Goal: Transaction & Acquisition: Purchase product/service

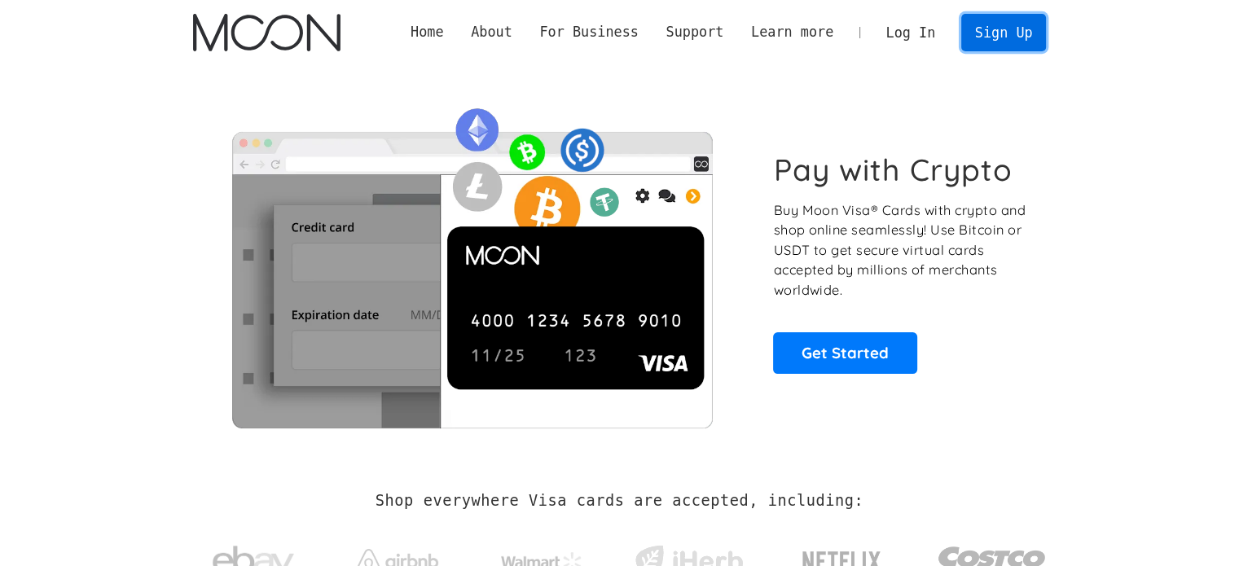
click at [1000, 40] on link "Sign Up" at bounding box center [1003, 32] width 85 height 37
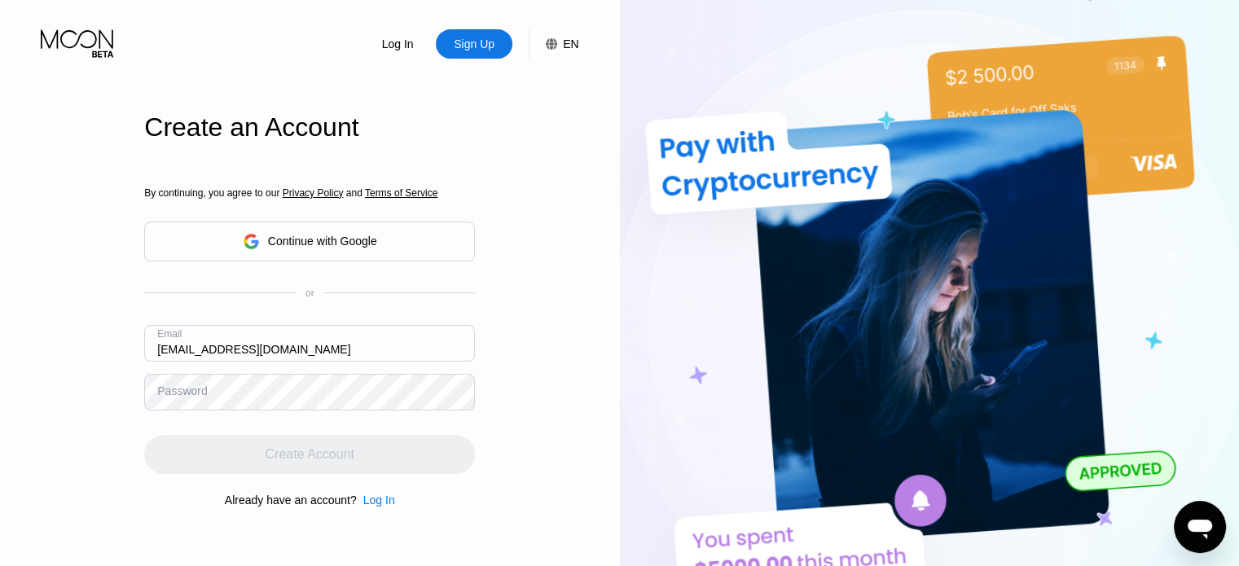
type input "[EMAIL_ADDRESS][DOMAIN_NAME]"
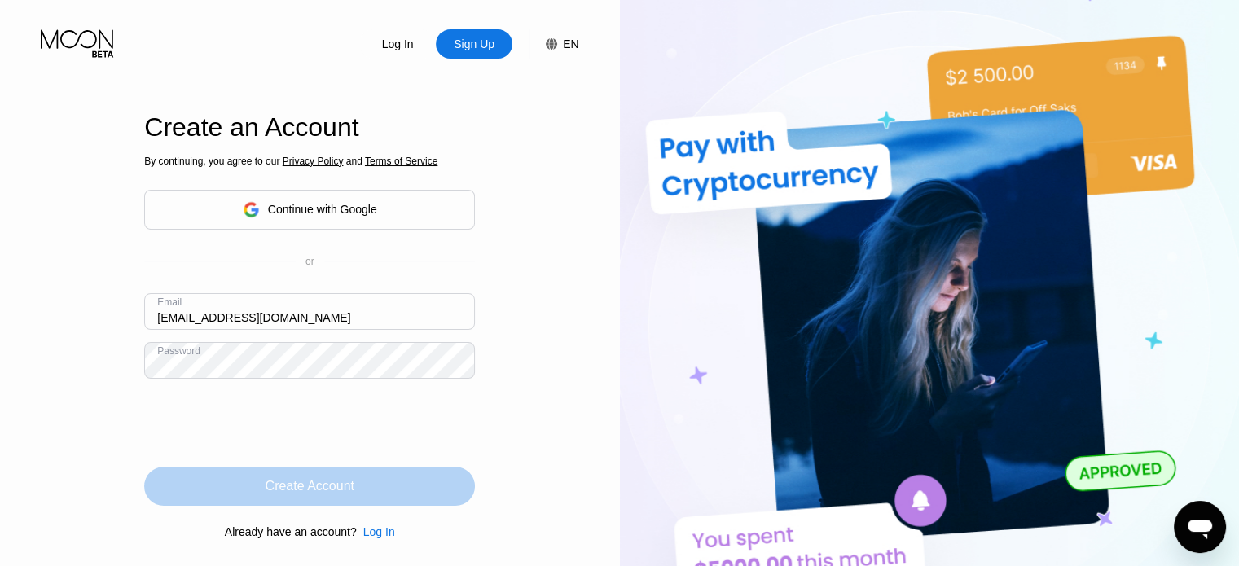
click at [393, 489] on div "Create Account" at bounding box center [309, 486] width 331 height 39
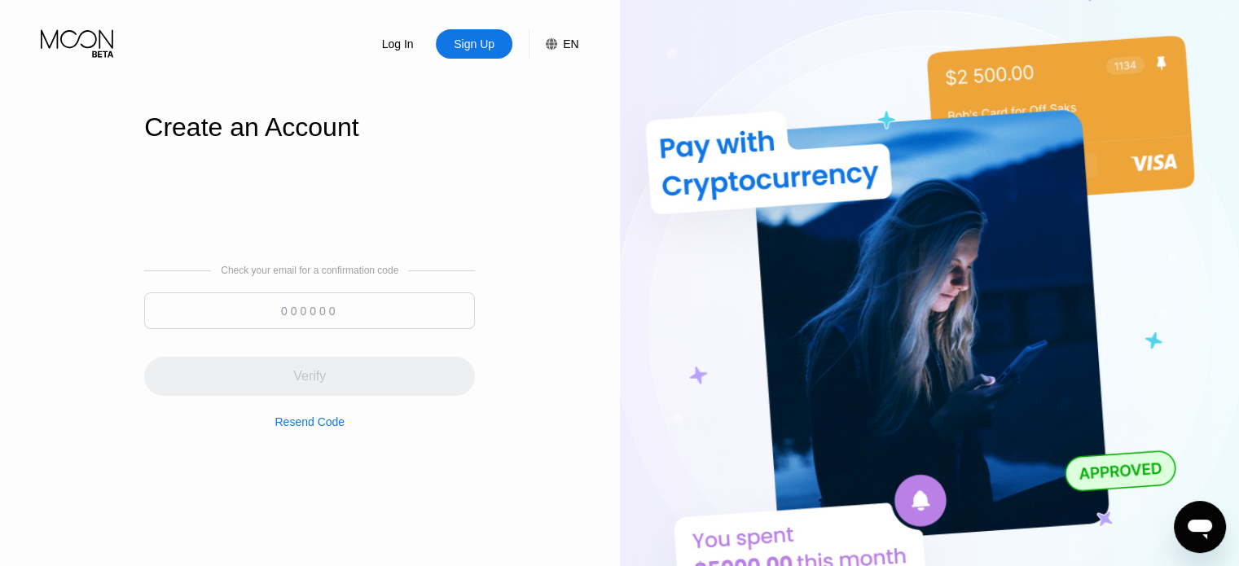
click at [298, 302] on input at bounding box center [309, 310] width 331 height 37
paste input "514240"
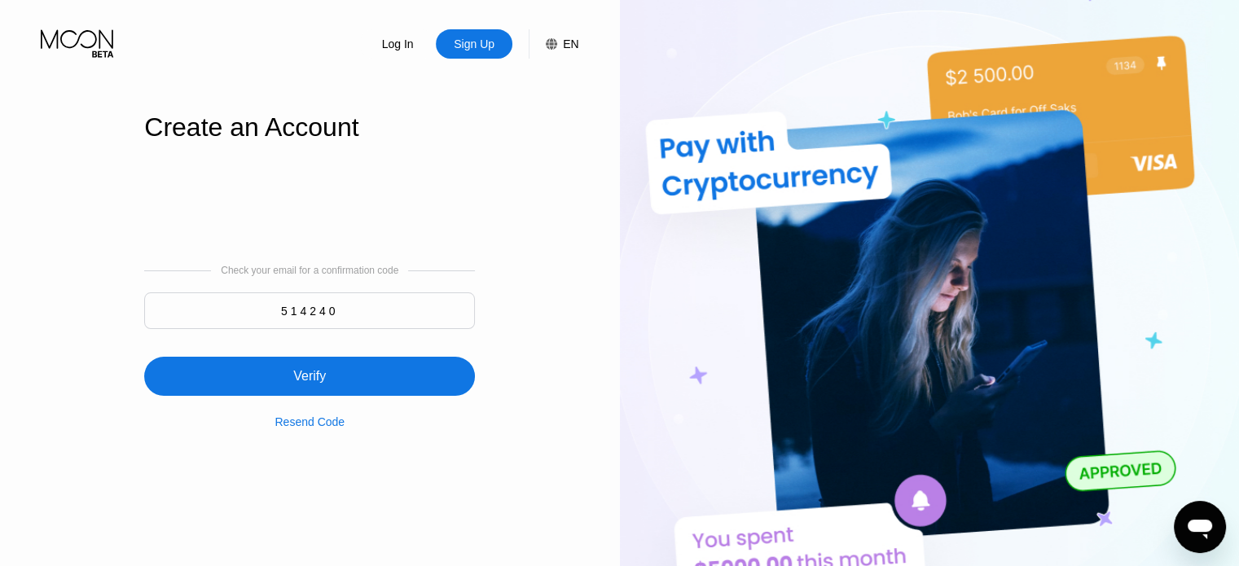
type input "514240"
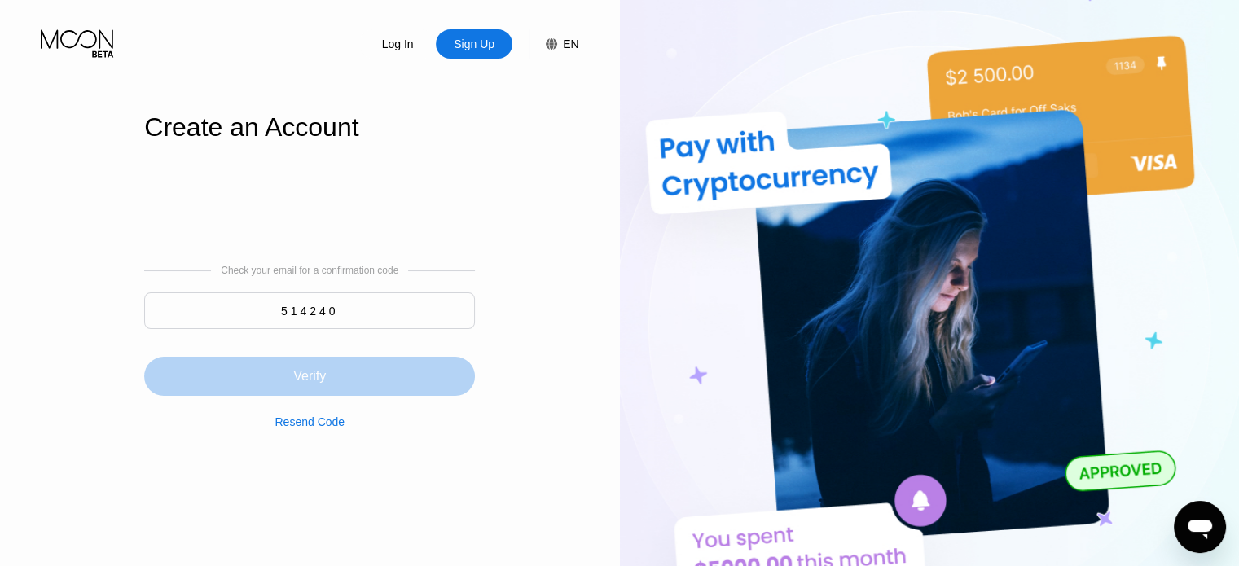
click at [306, 364] on div "Verify" at bounding box center [309, 376] width 331 height 39
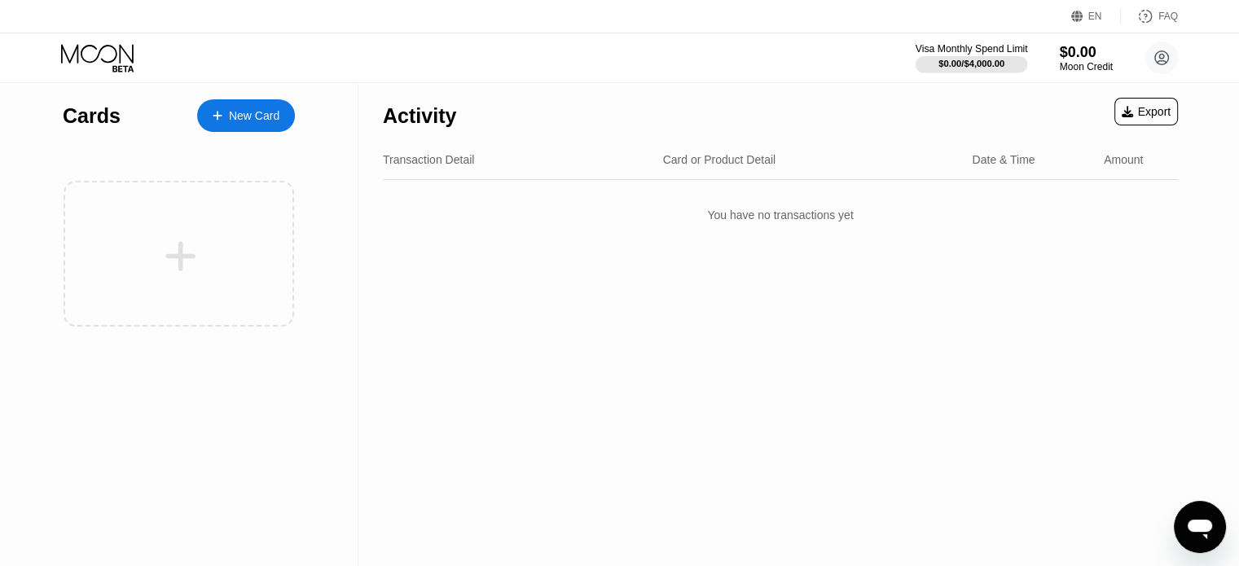
click at [971, 52] on div "Visa Monthly Spend Limit" at bounding box center [972, 48] width 112 height 11
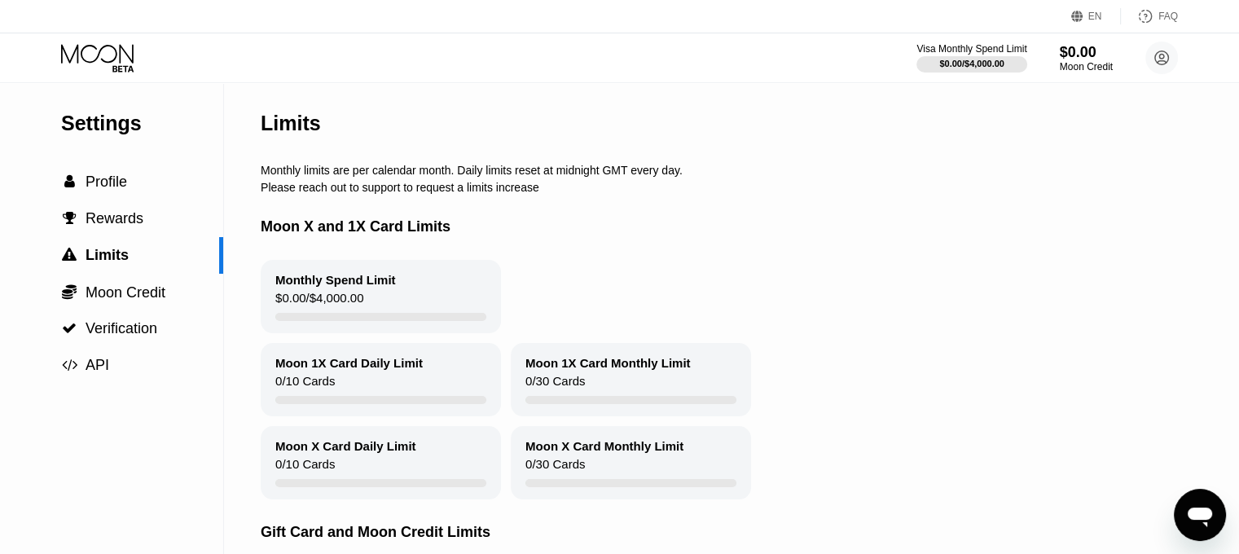
click at [174, 310] on div " Moon Credit" at bounding box center [111, 292] width 223 height 37
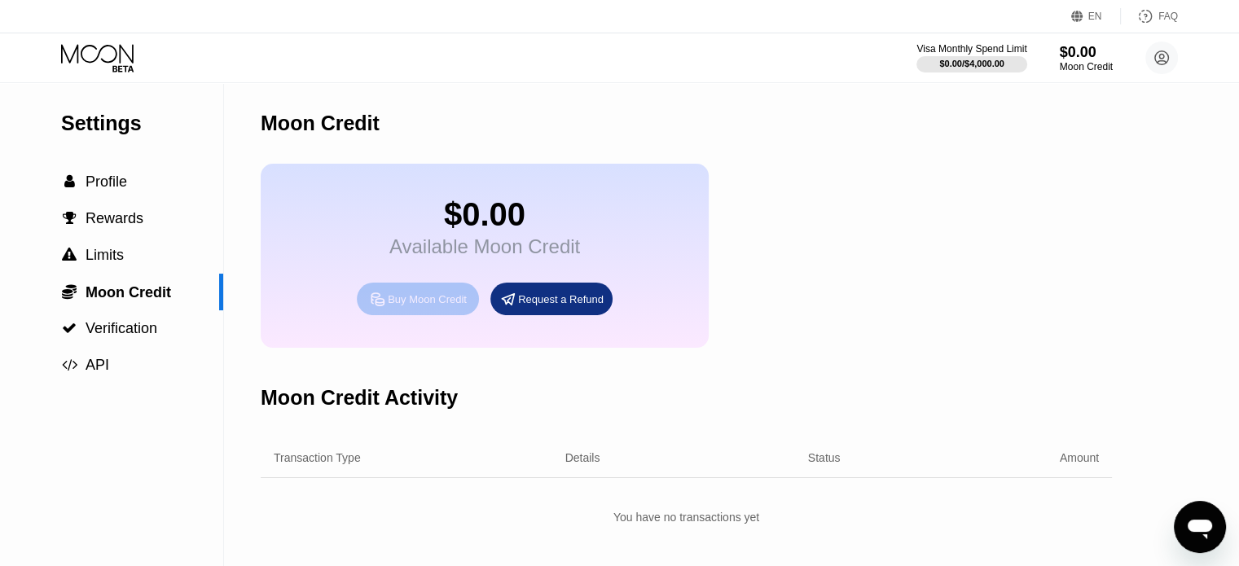
click at [398, 315] on div "Buy Moon Credit" at bounding box center [418, 299] width 122 height 33
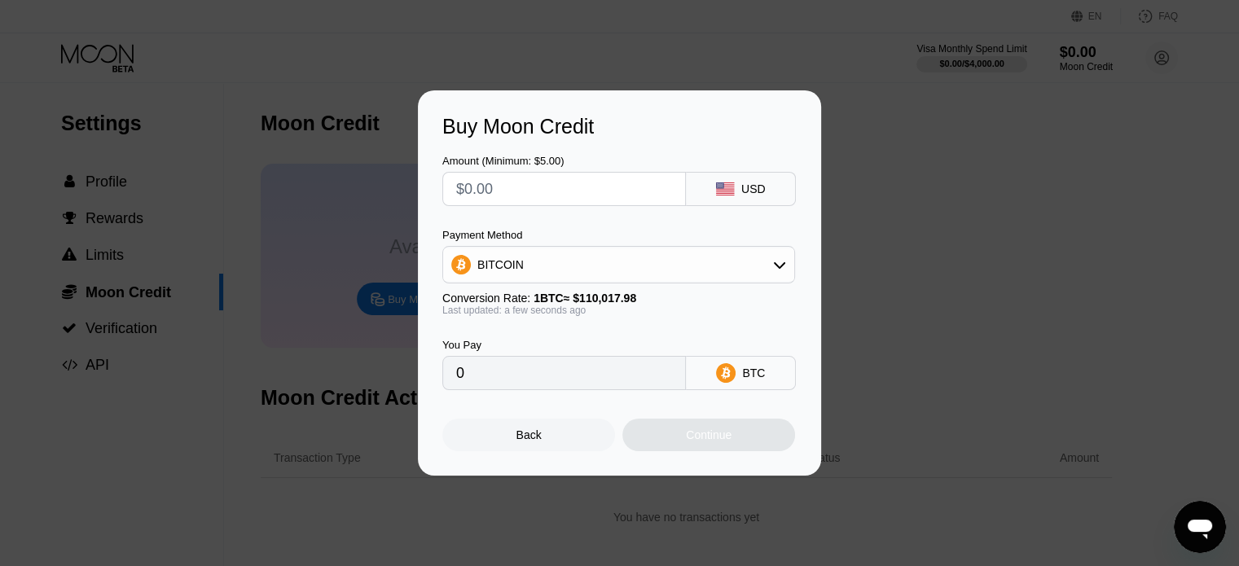
click at [561, 173] on input "text" at bounding box center [564, 189] width 216 height 33
type input "$1"
type input "0.00000909"
type input "$11"
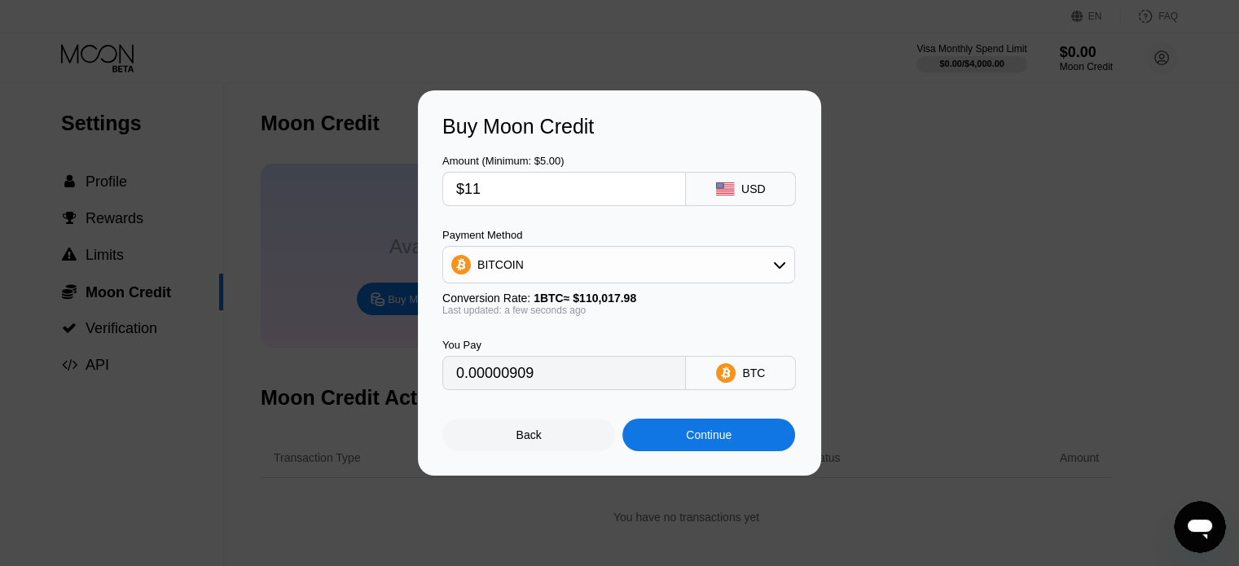
type input "0.00009999"
type input "$110"
type input "0.00099984"
type input "$110"
drag, startPoint x: 590, startPoint y: 255, endPoint x: 590, endPoint y: 266, distance: 11.4
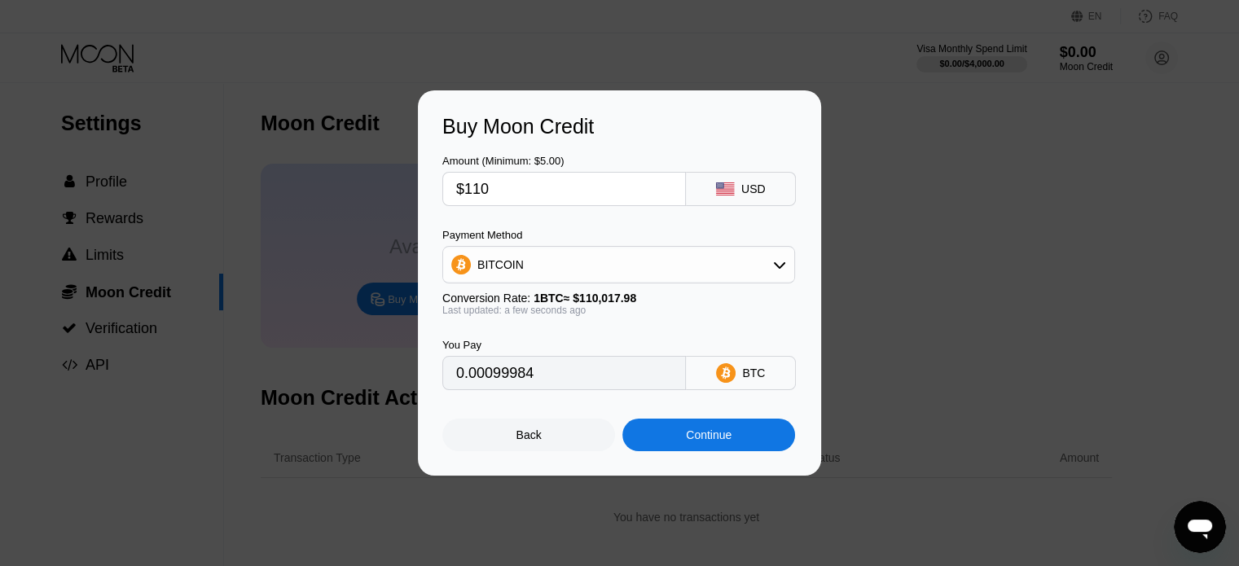
click at [590, 257] on div "BITCOIN" at bounding box center [618, 264] width 351 height 33
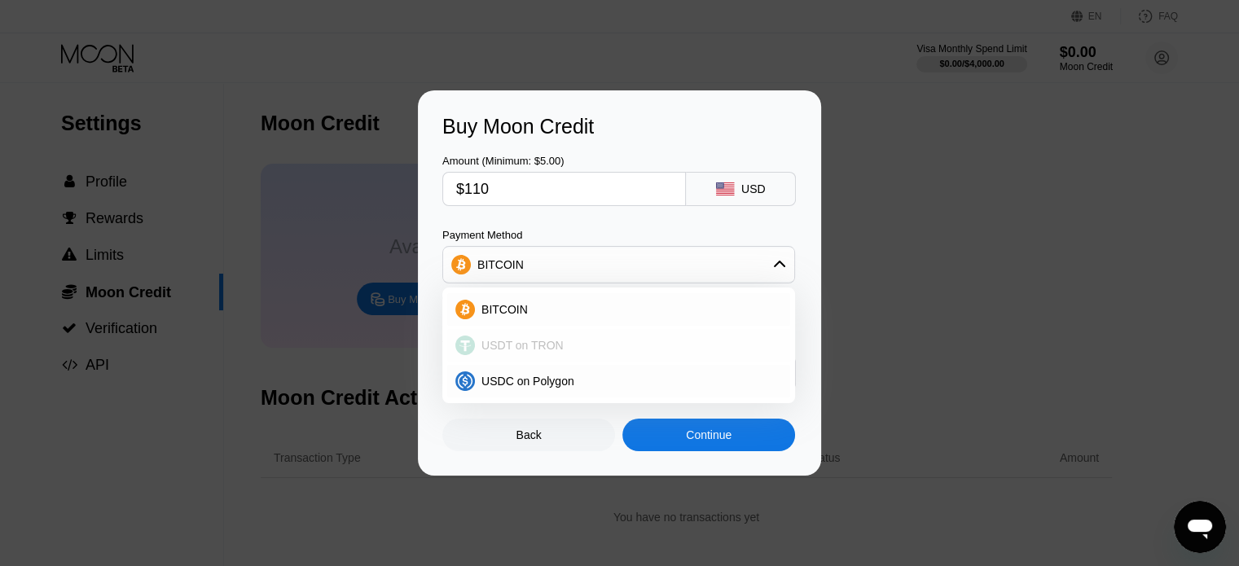
click at [560, 348] on div "USDT on TRON" at bounding box center [628, 345] width 307 height 13
type input "111.11"
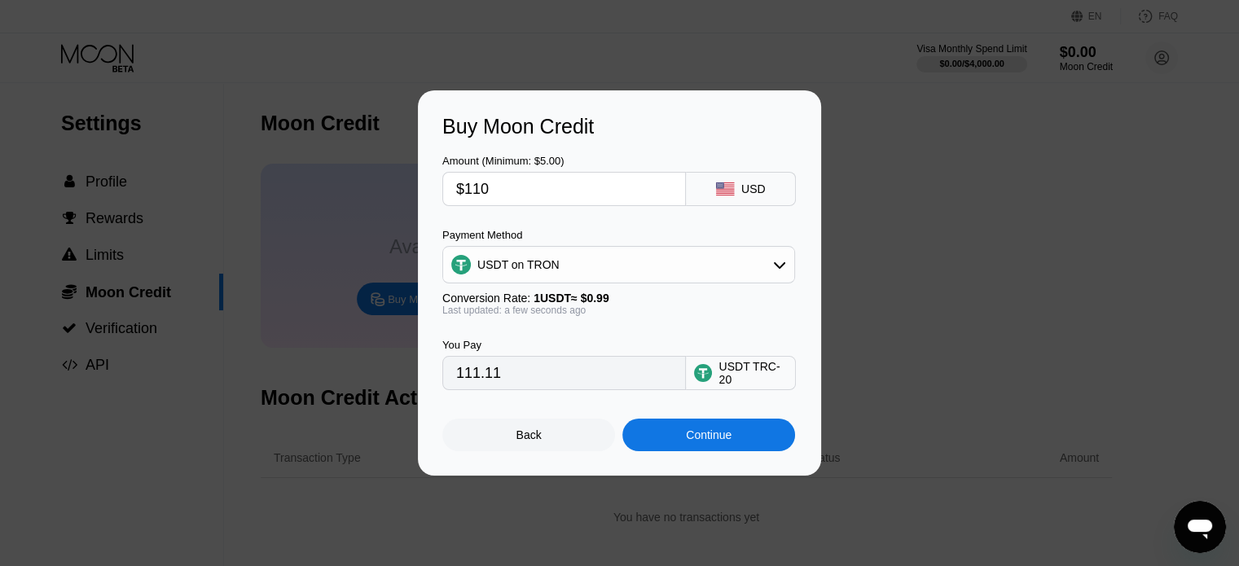
click at [688, 442] on div "Continue" at bounding box center [709, 435] width 46 height 13
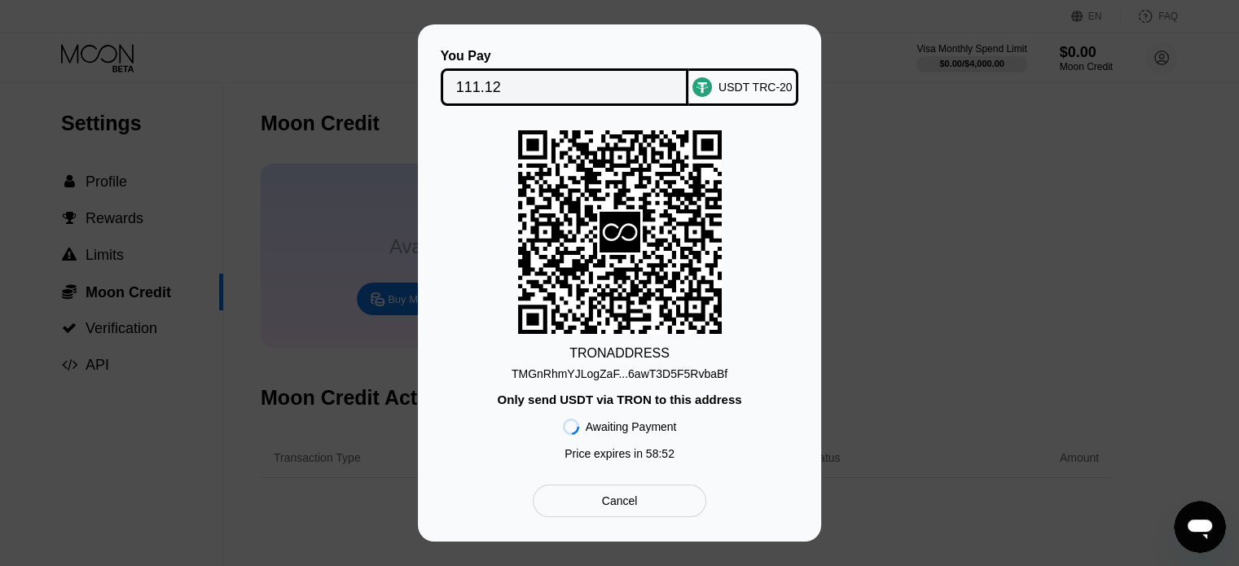
click at [587, 374] on div "TMGnRhmYJLogZaF...6awT3D5F5RvbaBf" at bounding box center [620, 373] width 216 height 13
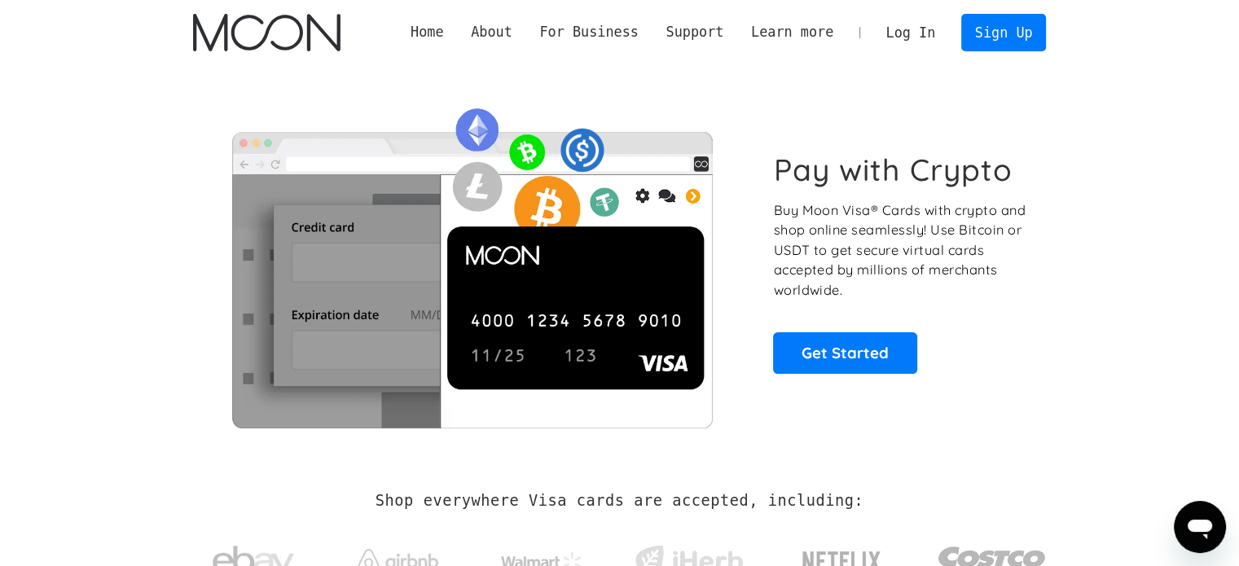
click at [895, 23] on link "Log In" at bounding box center [911, 33] width 77 height 36
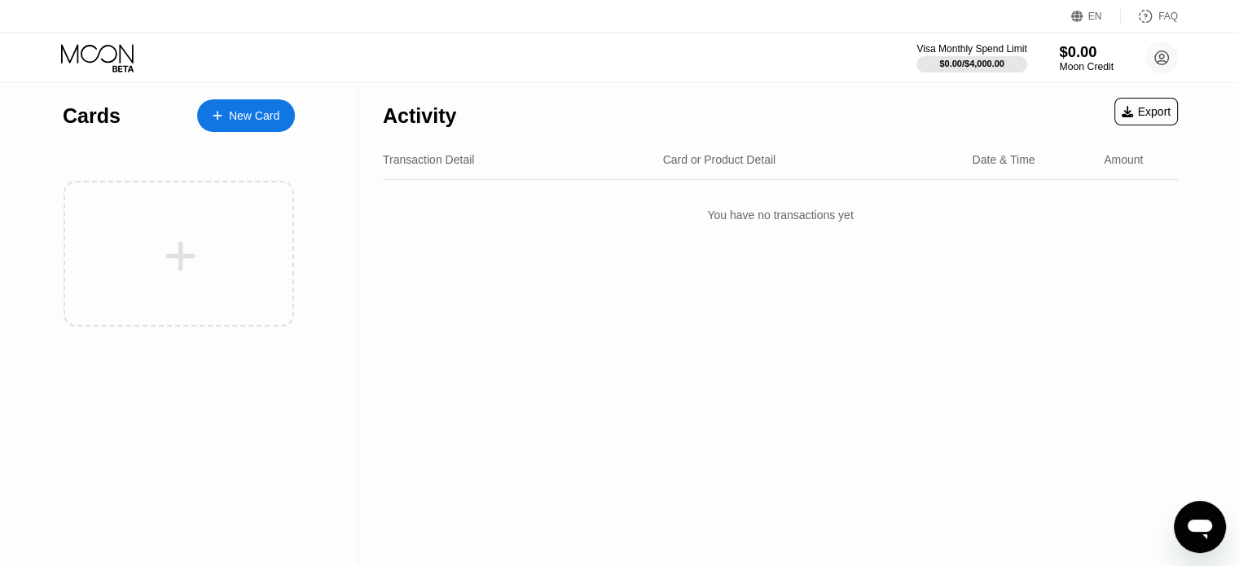
click at [1074, 54] on div "$0.00" at bounding box center [1086, 51] width 55 height 17
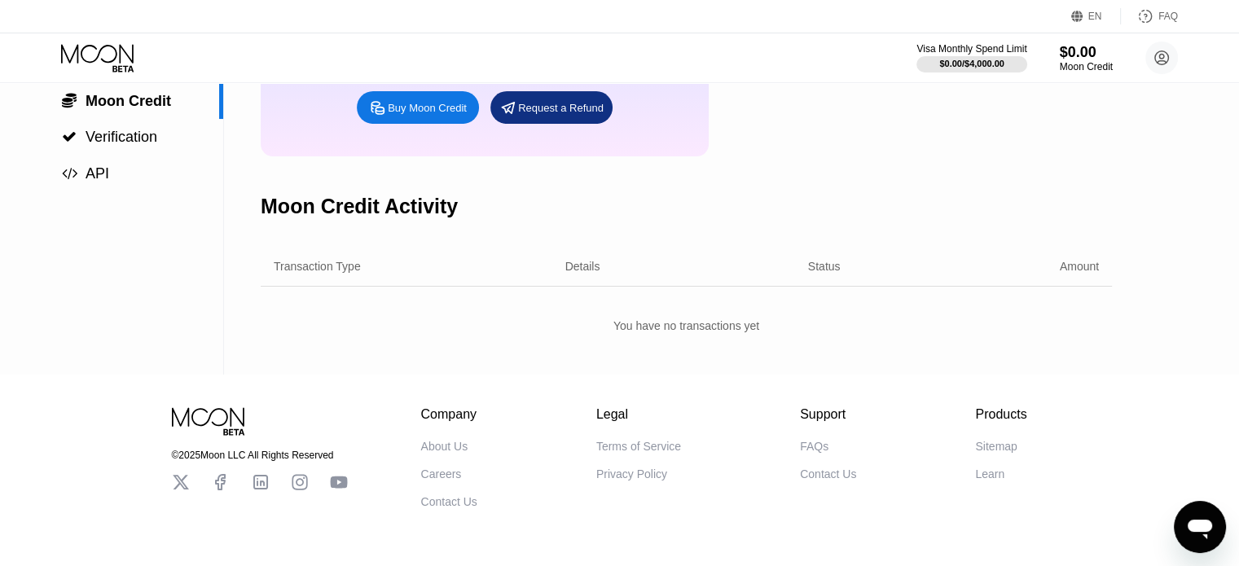
scroll to position [248, 0]
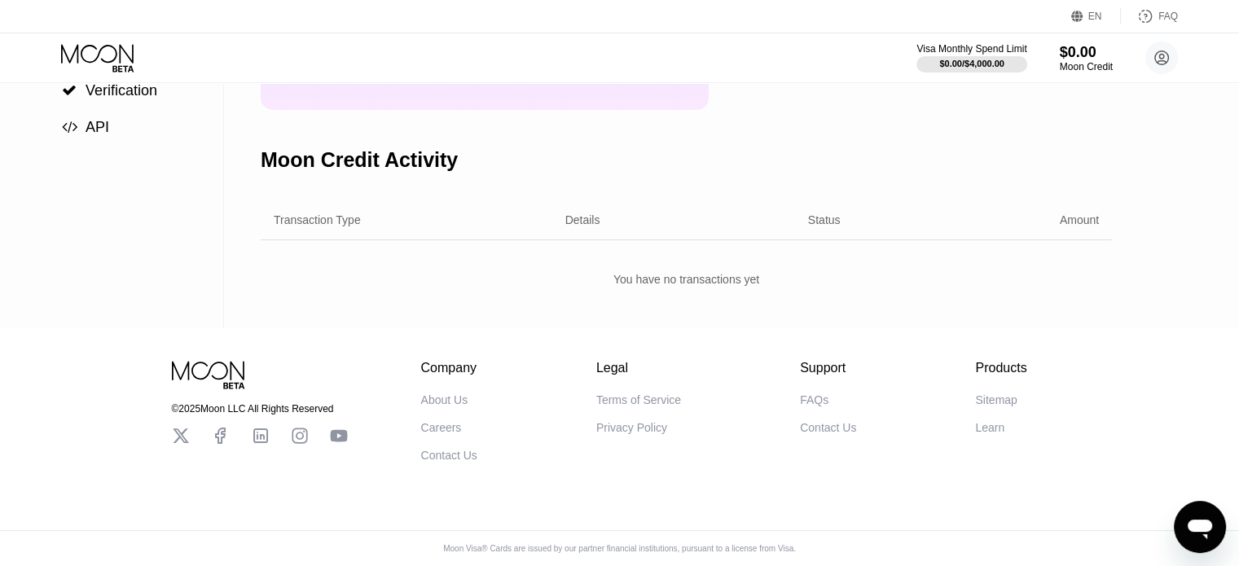
click at [735, 361] on div "Company About Us Careers Contact Us Legal Terms of Service Privacy Policy Suppo…" at bounding box center [724, 411] width 606 height 101
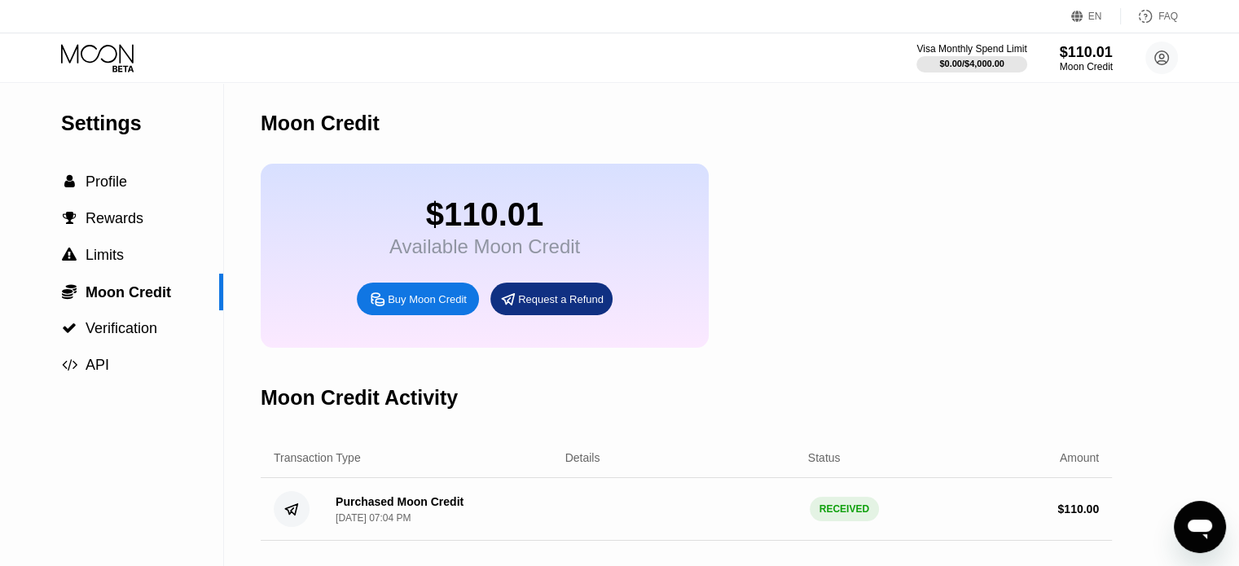
click at [92, 58] on icon at bounding box center [99, 58] width 76 height 29
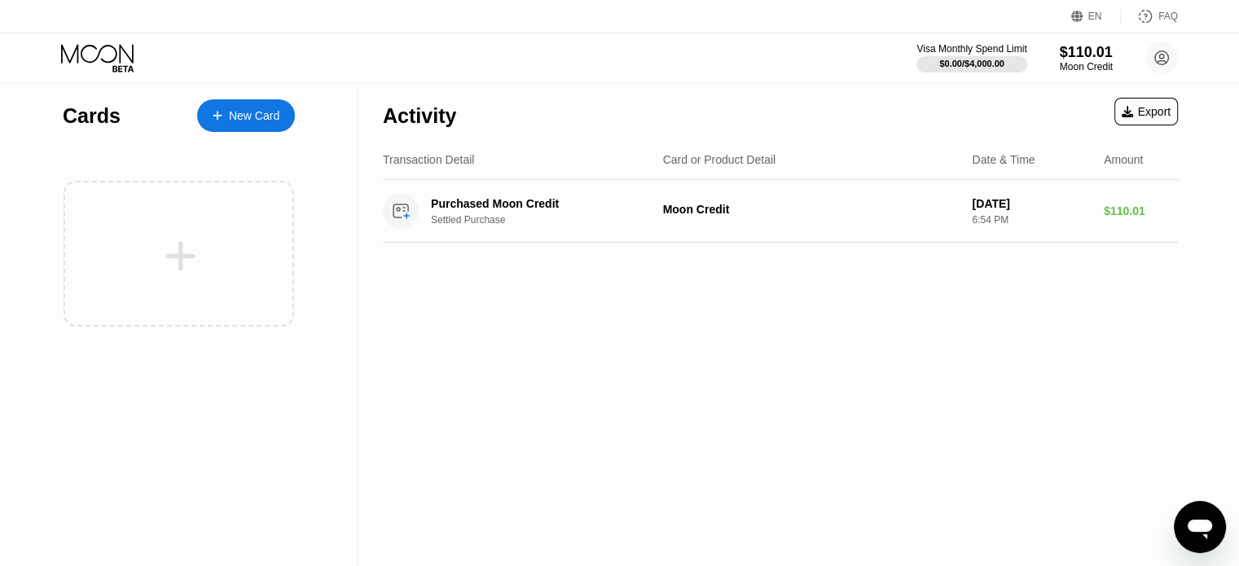
click at [231, 117] on div "New Card" at bounding box center [254, 116] width 51 height 14
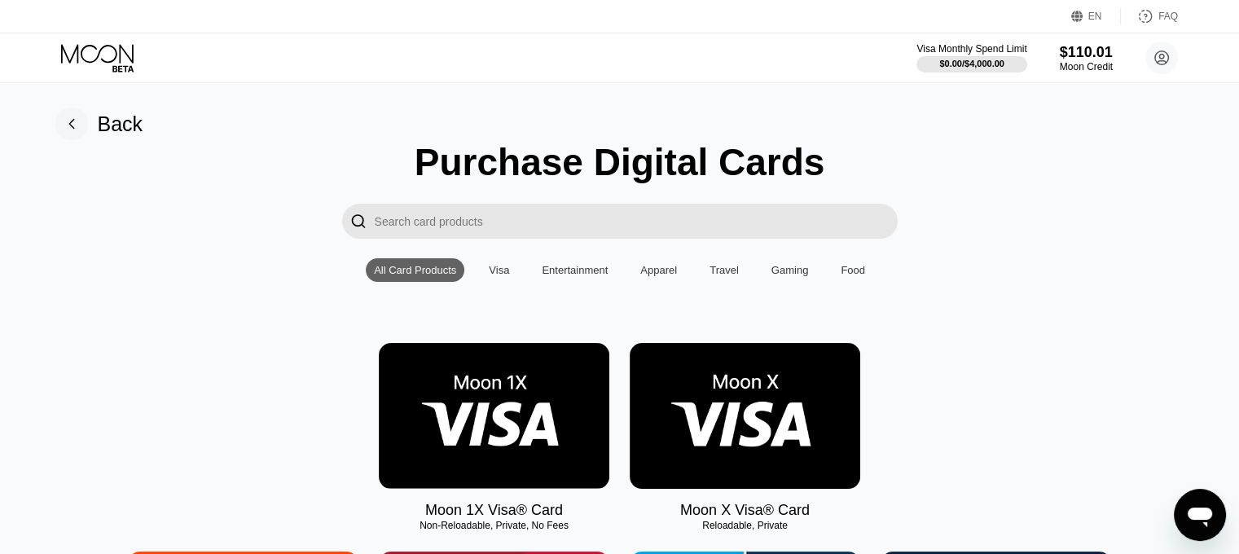
click at [525, 375] on img at bounding box center [494, 416] width 231 height 146
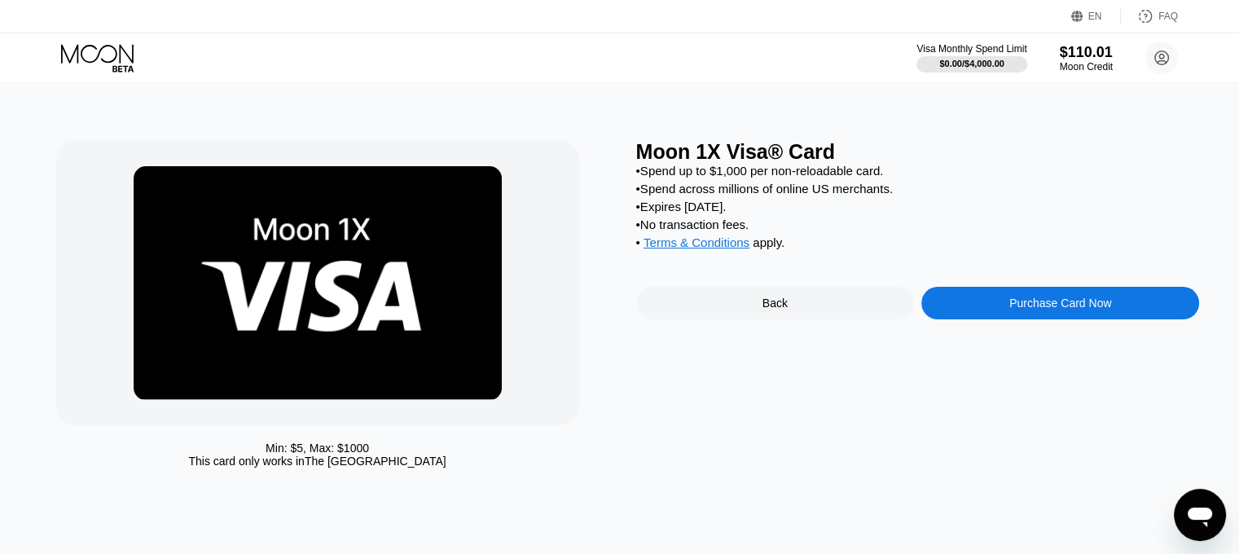
click at [1066, 335] on div "Moon 1X Visa® Card • Spend up to $1,000 per non-reloadable card. • Spend across…" at bounding box center [918, 308] width 564 height 336
click at [1049, 319] on div "Purchase Card Now" at bounding box center [1060, 303] width 278 height 33
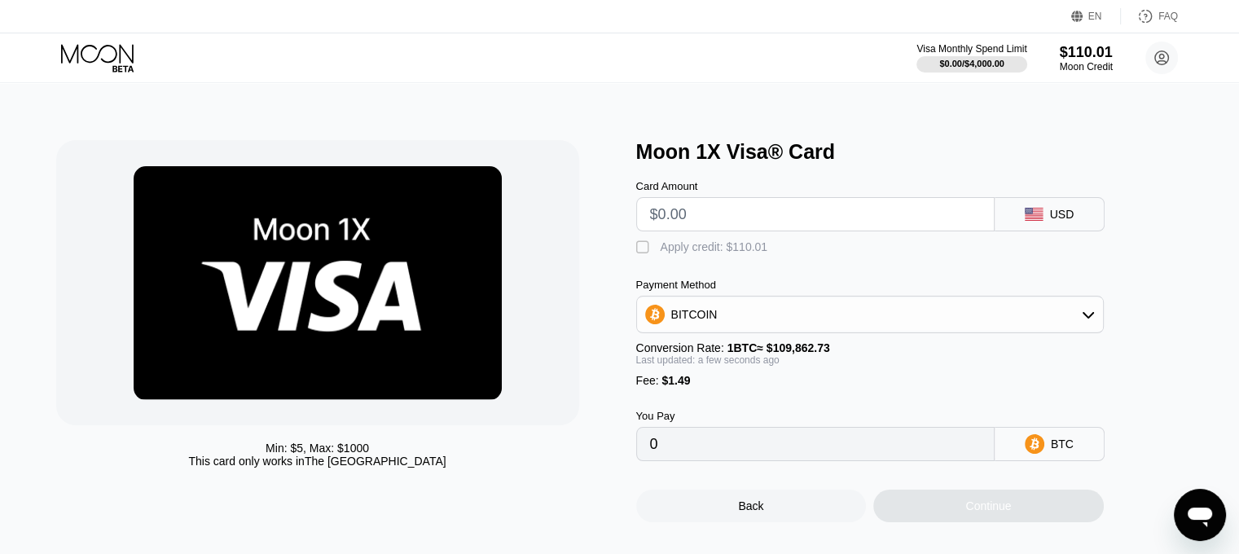
click at [808, 221] on input "text" at bounding box center [815, 214] width 331 height 33
type input "$9."
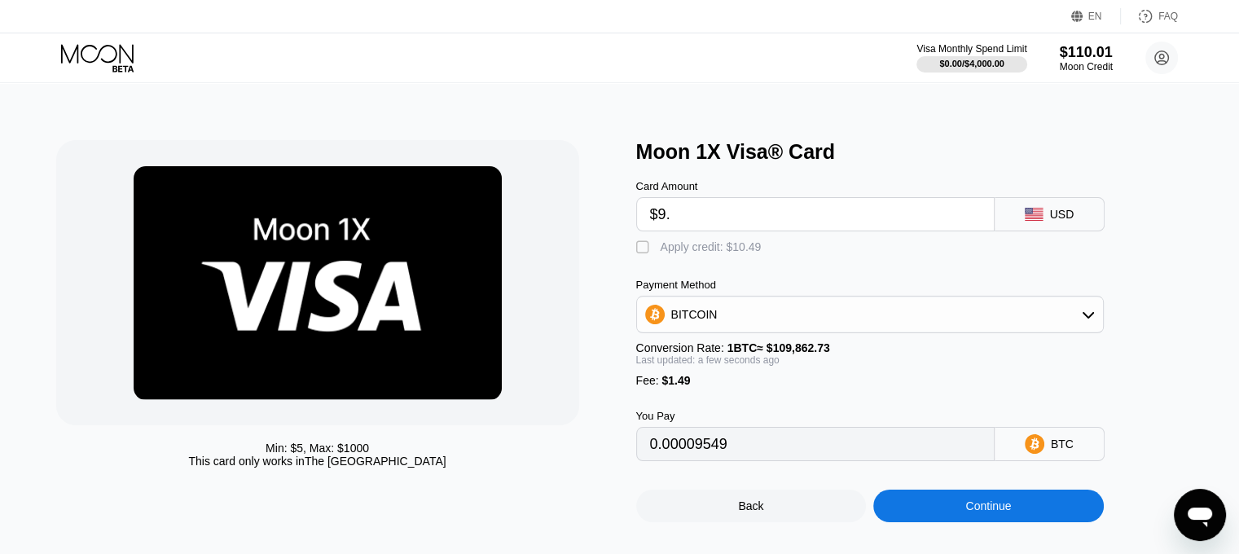
type input "0.00009549"
type input "$9.47"
type input "0.00009977"
type input "$9.47"
click at [714, 251] on div "Apply credit: $10.96" at bounding box center [711, 246] width 101 height 13
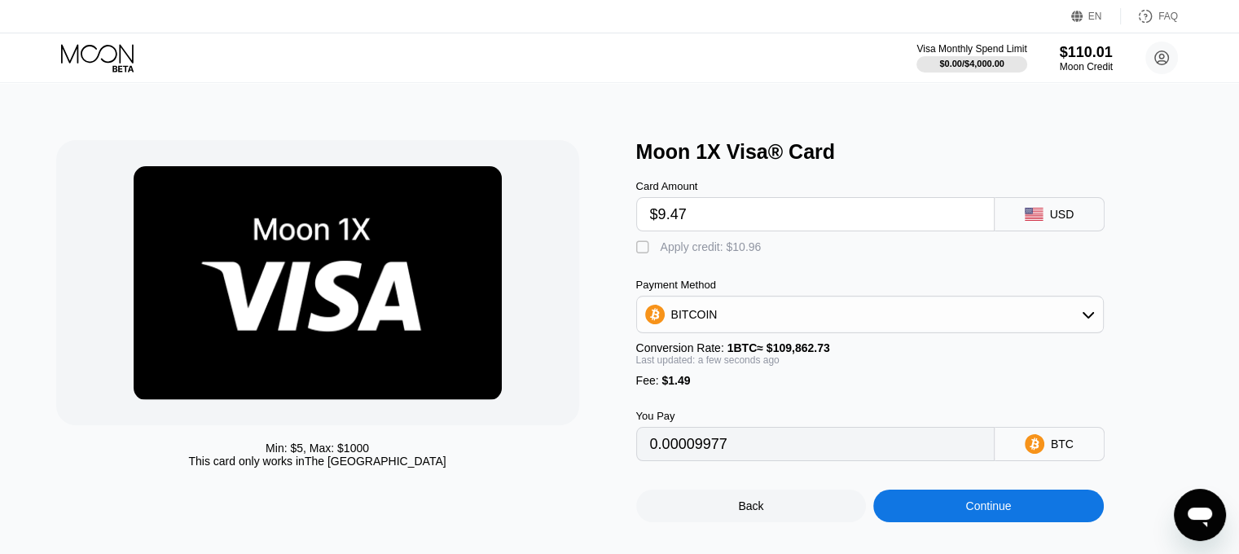
type input "0"
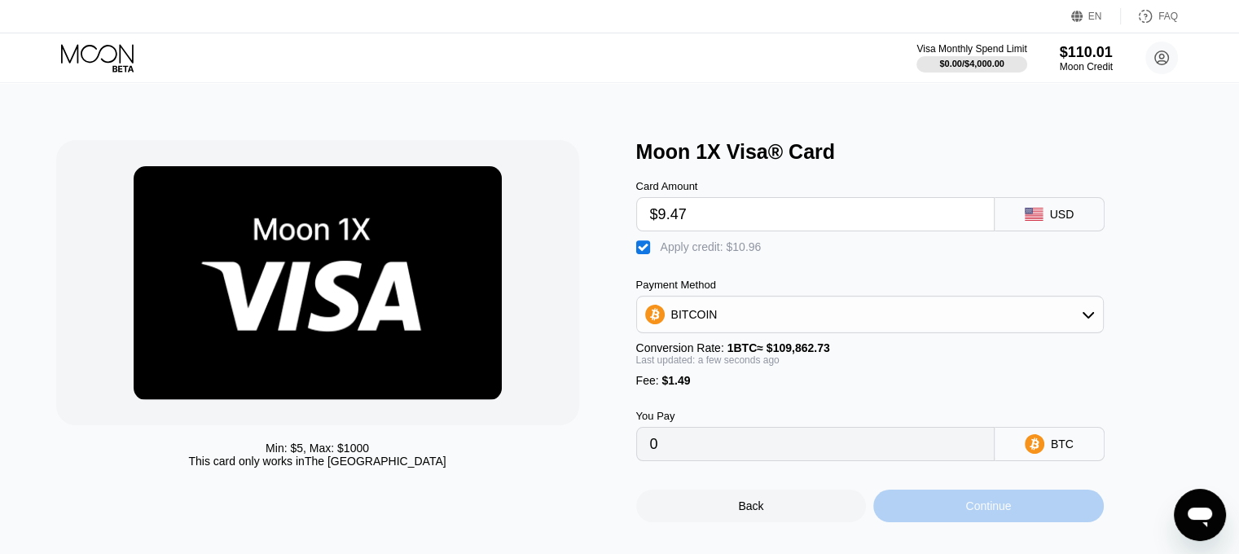
click at [932, 522] on div "Continue" at bounding box center [988, 506] width 231 height 33
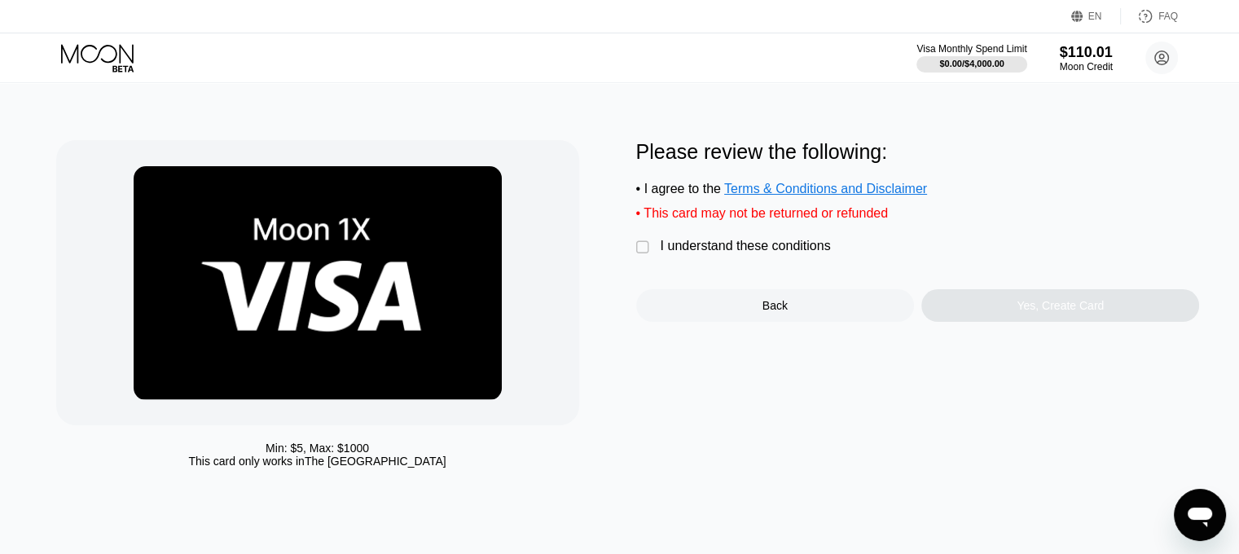
click at [684, 253] on div "I understand these conditions" at bounding box center [746, 246] width 170 height 15
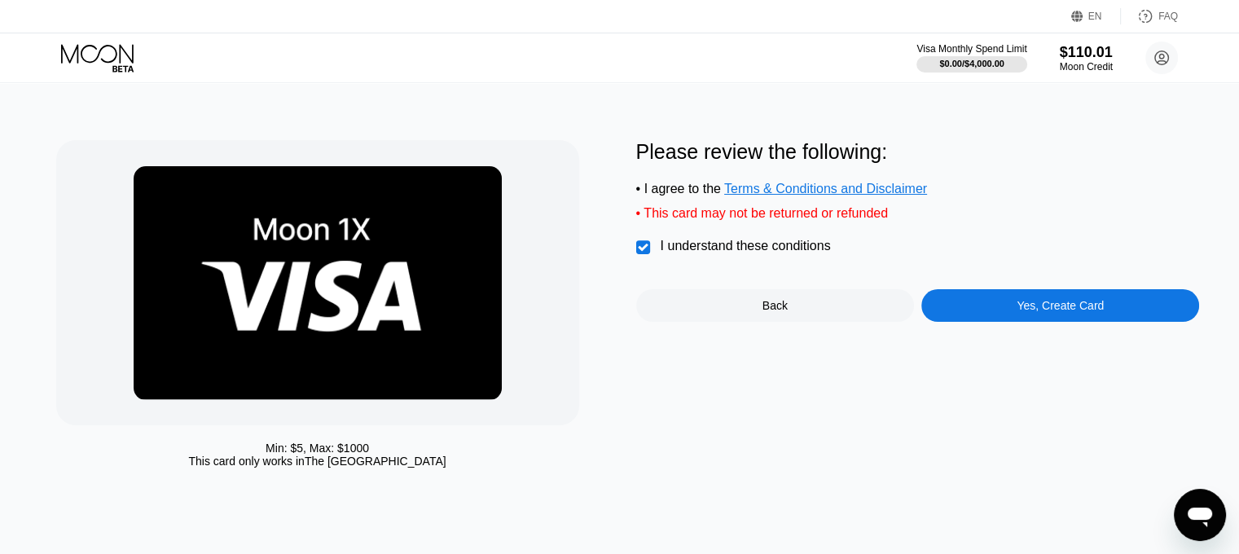
click at [1056, 336] on div "Please review the following: • I agree to the Terms & Conditions and Disclaimer…" at bounding box center [918, 308] width 564 height 336
click at [1049, 312] on div "Yes, Create Card" at bounding box center [1060, 305] width 87 height 13
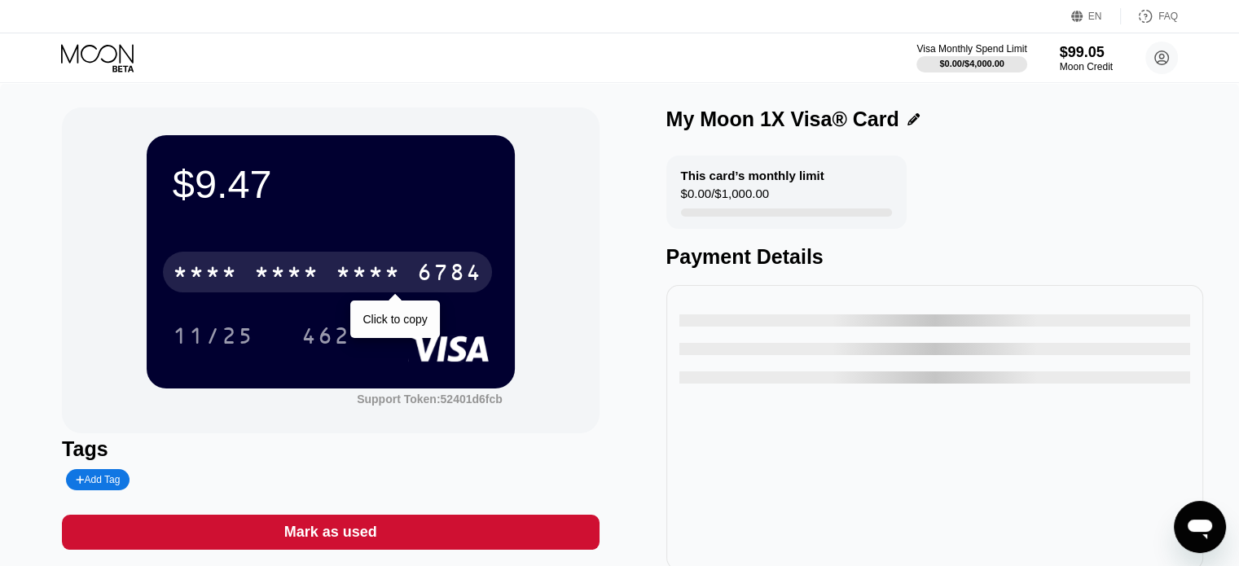
click at [411, 282] on div "* * * * * * * * * * * * 6784" at bounding box center [327, 272] width 329 height 41
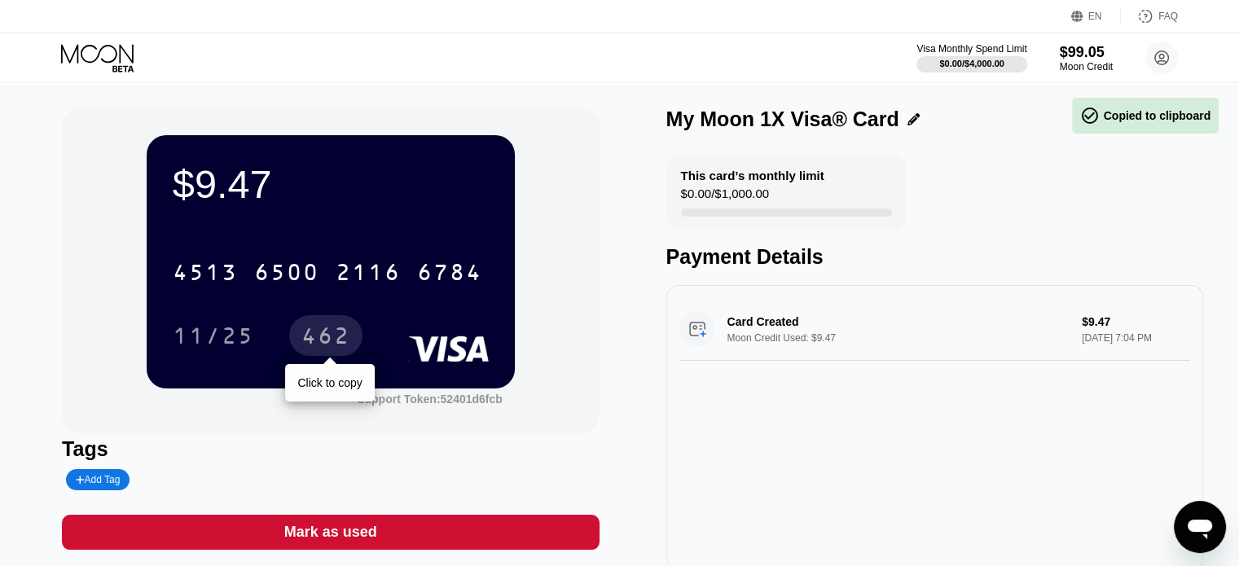
click at [328, 327] on div "462" at bounding box center [325, 335] width 73 height 41
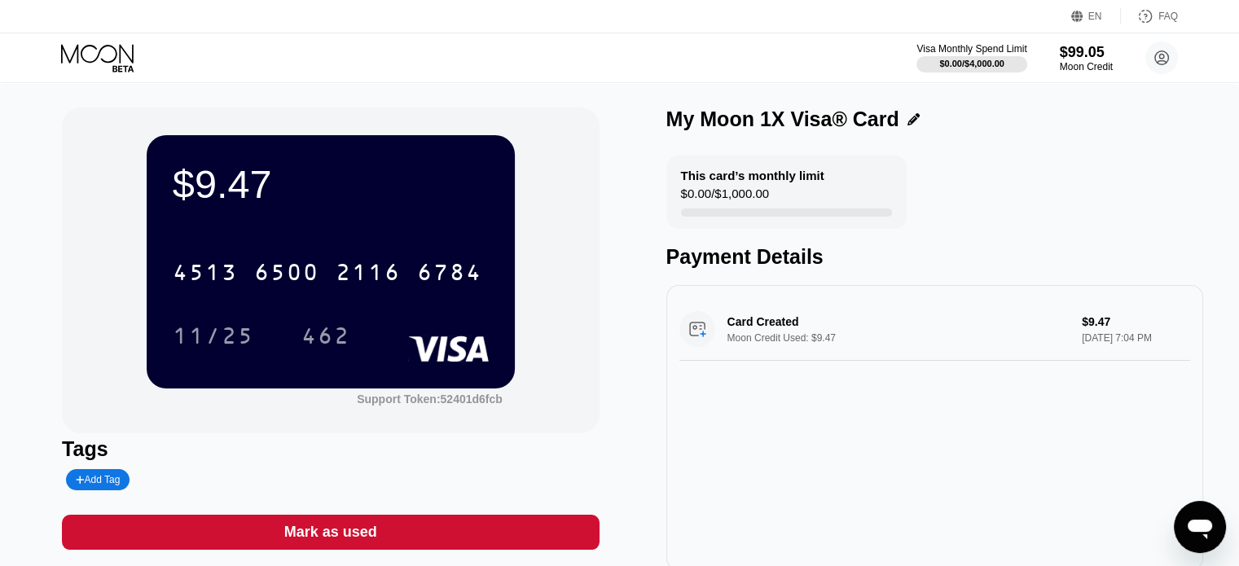
click at [95, 49] on icon at bounding box center [99, 58] width 76 height 29
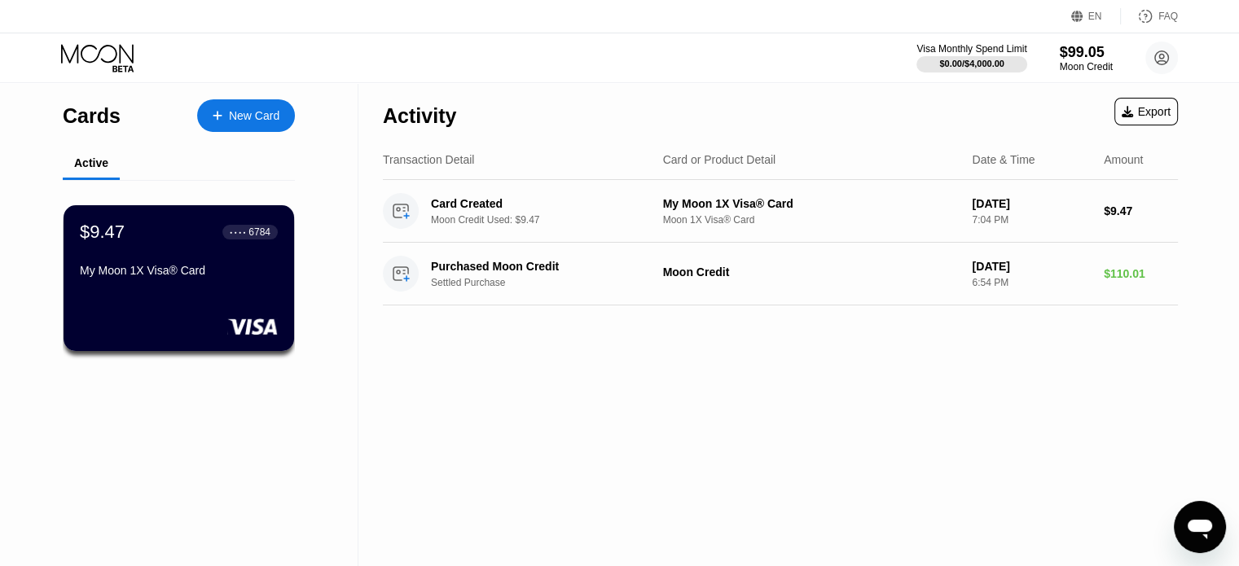
click at [233, 109] on div "New Card" at bounding box center [254, 116] width 51 height 14
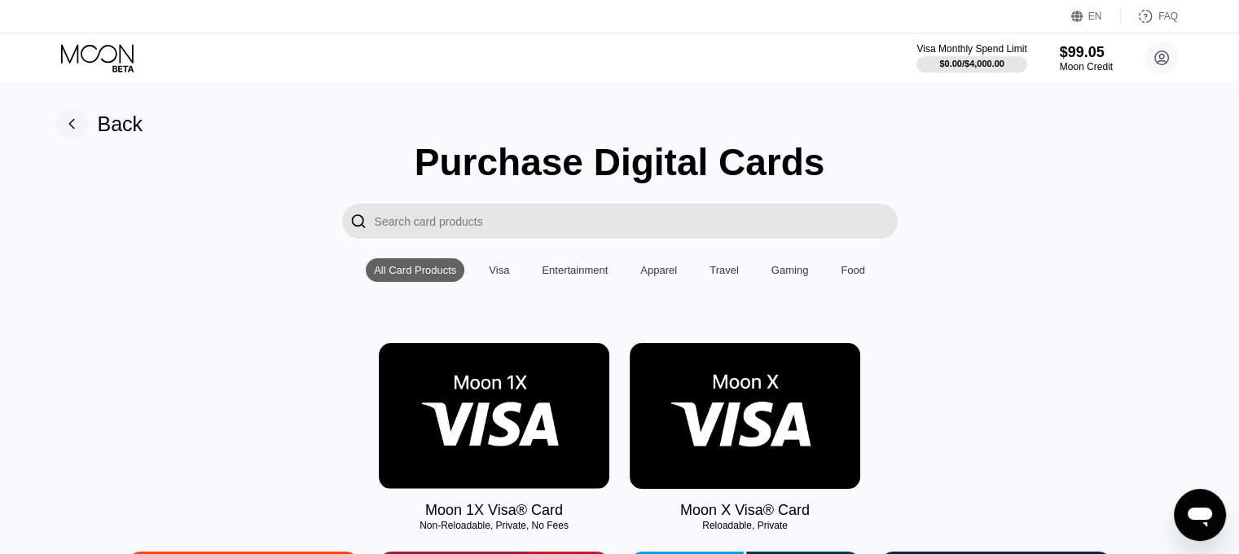
click at [555, 361] on img at bounding box center [494, 416] width 231 height 146
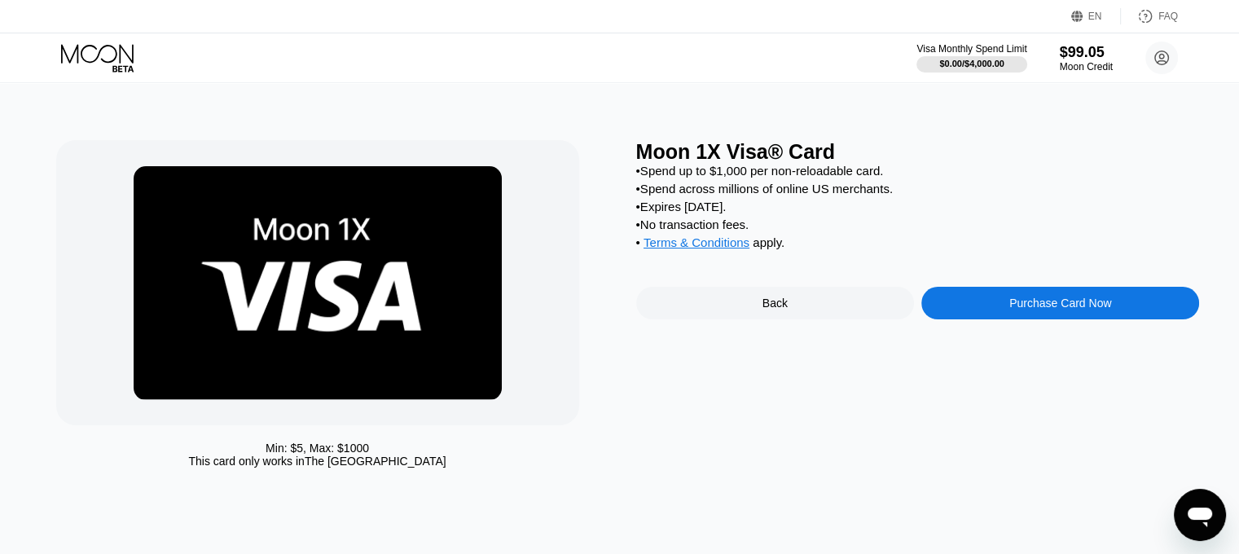
click at [967, 315] on div "Purchase Card Now" at bounding box center [1060, 303] width 278 height 33
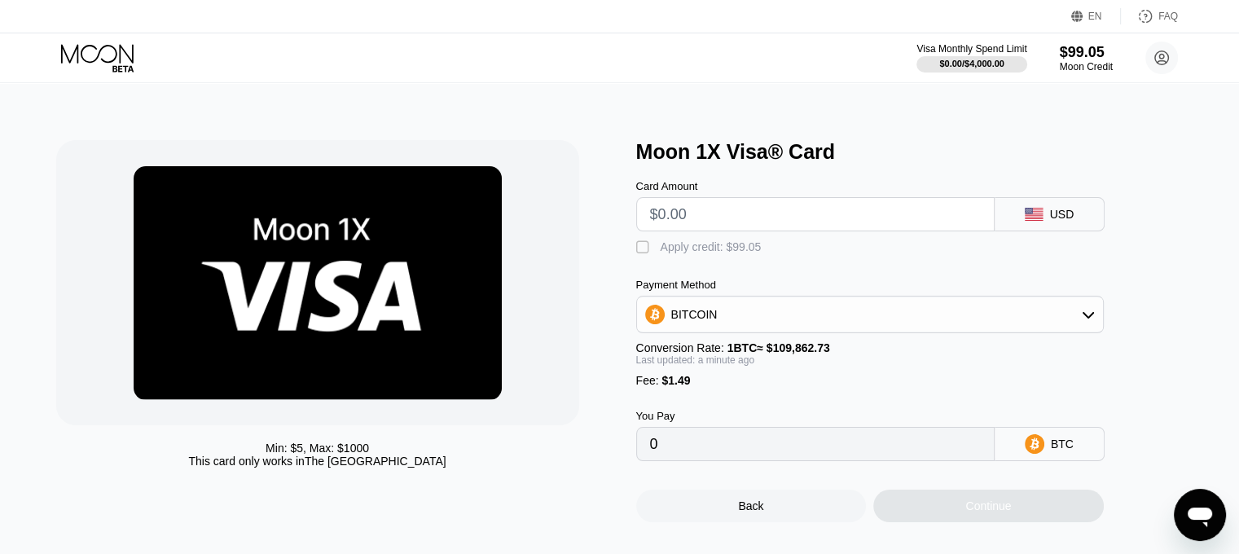
click at [749, 214] on input "text" at bounding box center [815, 214] width 331 height 33
type input "$9.47"
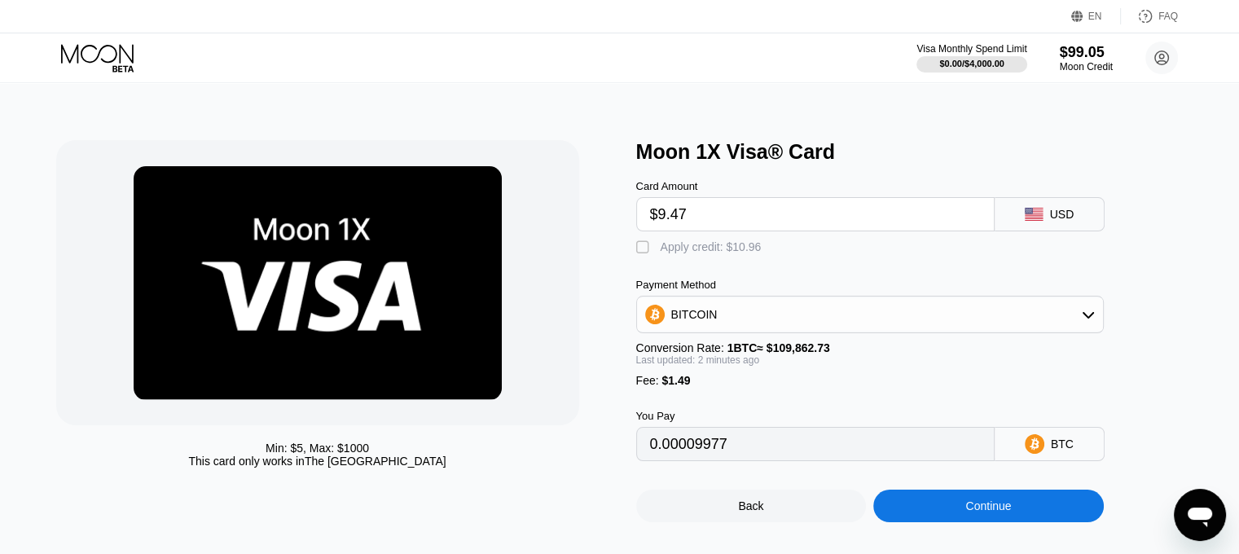
type input "0.00009977"
type input "$9.47"
click at [721, 253] on div "Apply credit: $10.96" at bounding box center [711, 246] width 101 height 13
type input "0"
click at [988, 512] on div "Continue" at bounding box center [988, 505] width 46 height 13
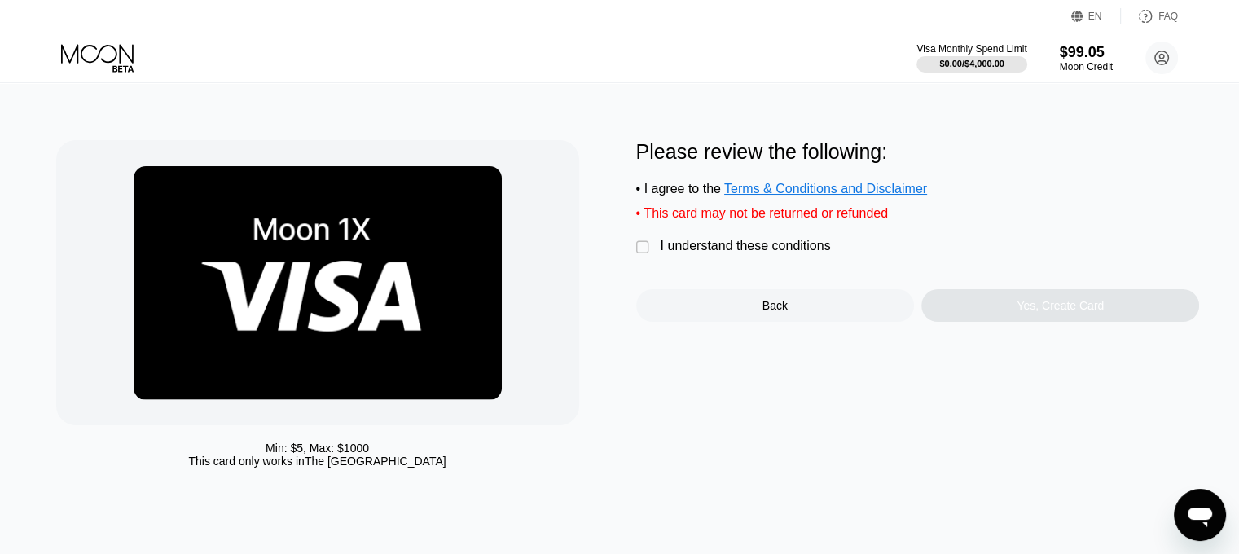
click at [764, 256] on div " I understand these conditions" at bounding box center [737, 247] width 203 height 17
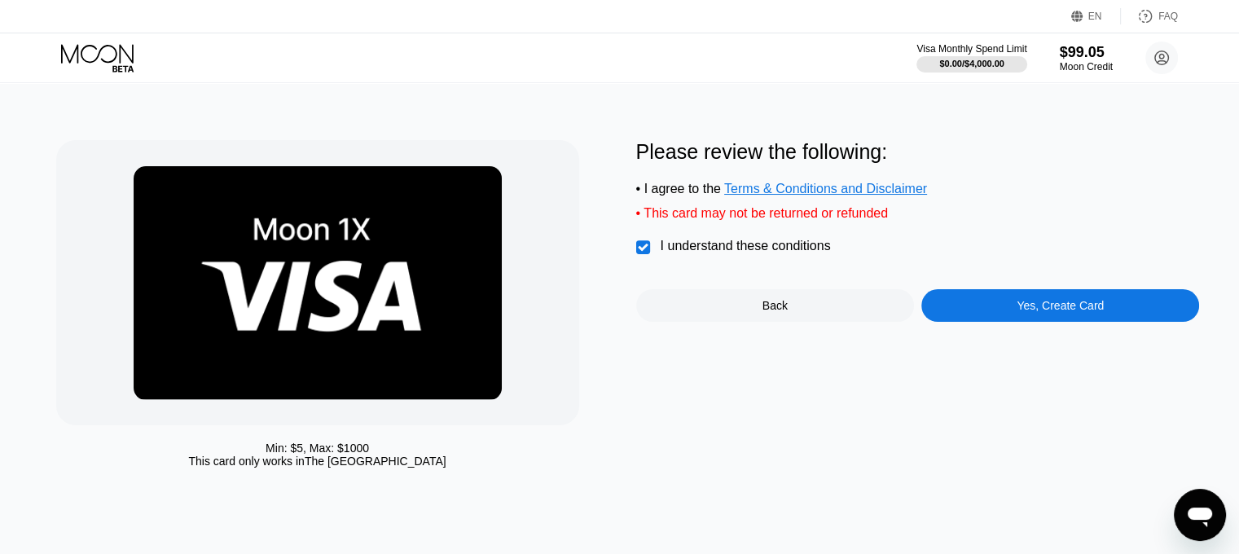
click at [1007, 313] on div "Yes, Create Card" at bounding box center [1060, 305] width 278 height 33
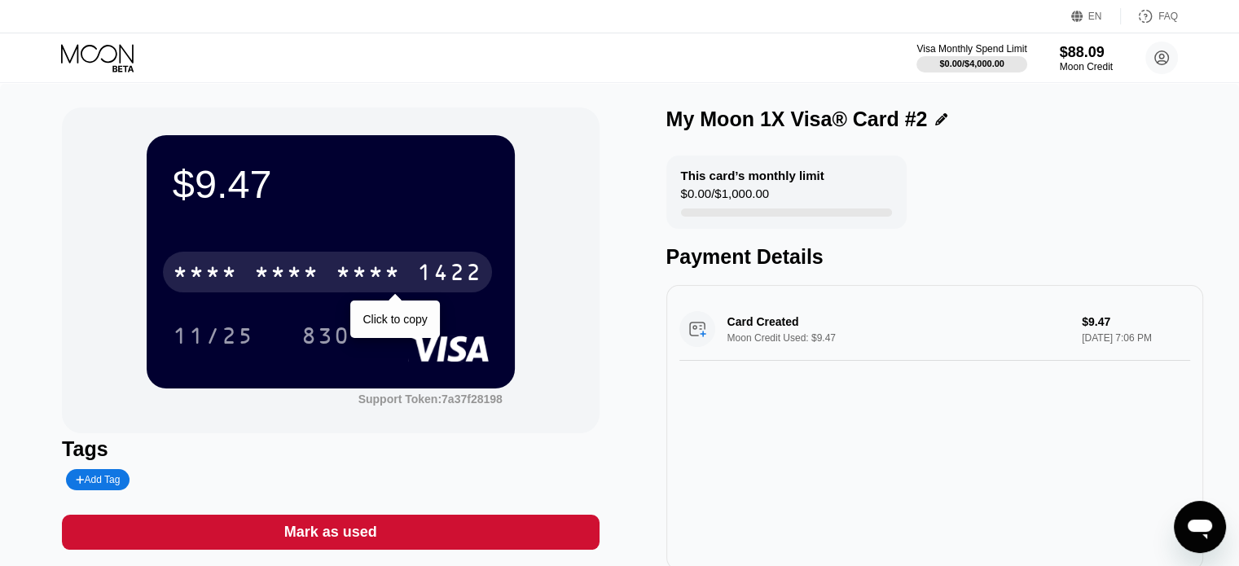
click at [329, 270] on div "* * * * * * * * * * * * 1422" at bounding box center [327, 272] width 329 height 41
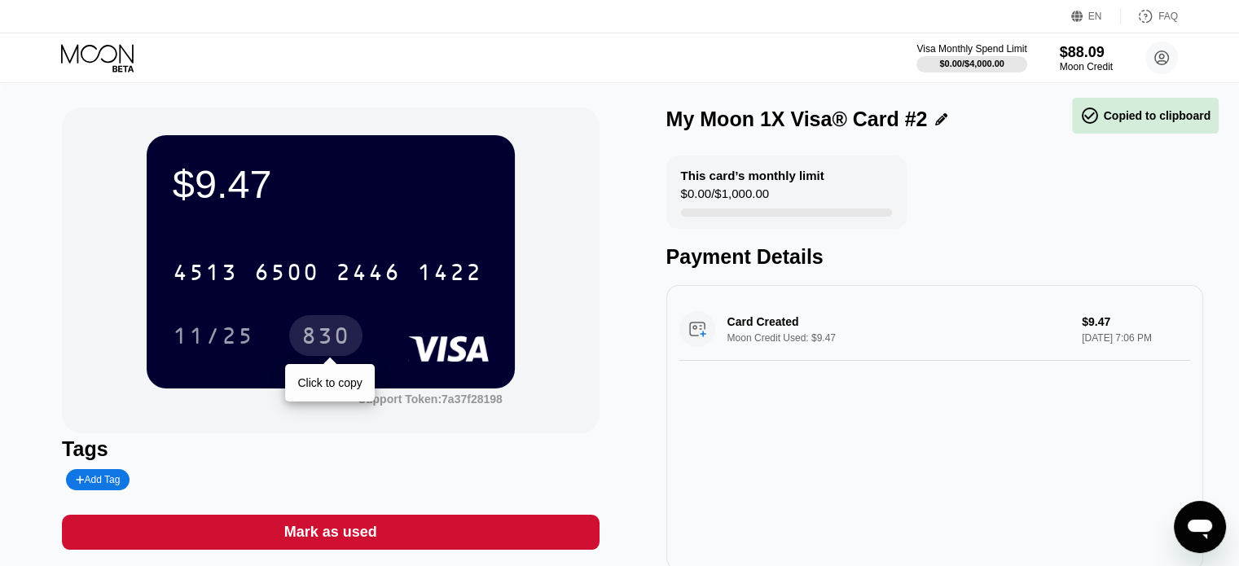
click at [334, 328] on div "830" at bounding box center [325, 338] width 49 height 26
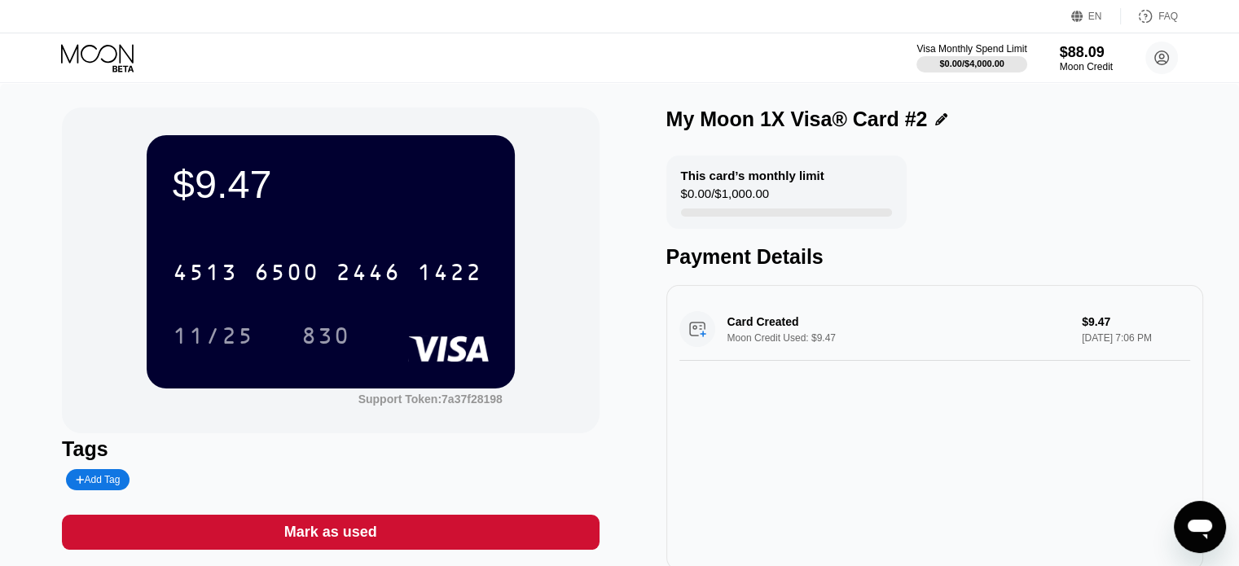
click at [59, 51] on div "Visa Monthly Spend Limit $0.00 / $4,000.00 $88.09 Moon Credit [EMAIL_ADDRESS][D…" at bounding box center [619, 57] width 1239 height 49
click at [93, 51] on icon at bounding box center [99, 58] width 76 height 29
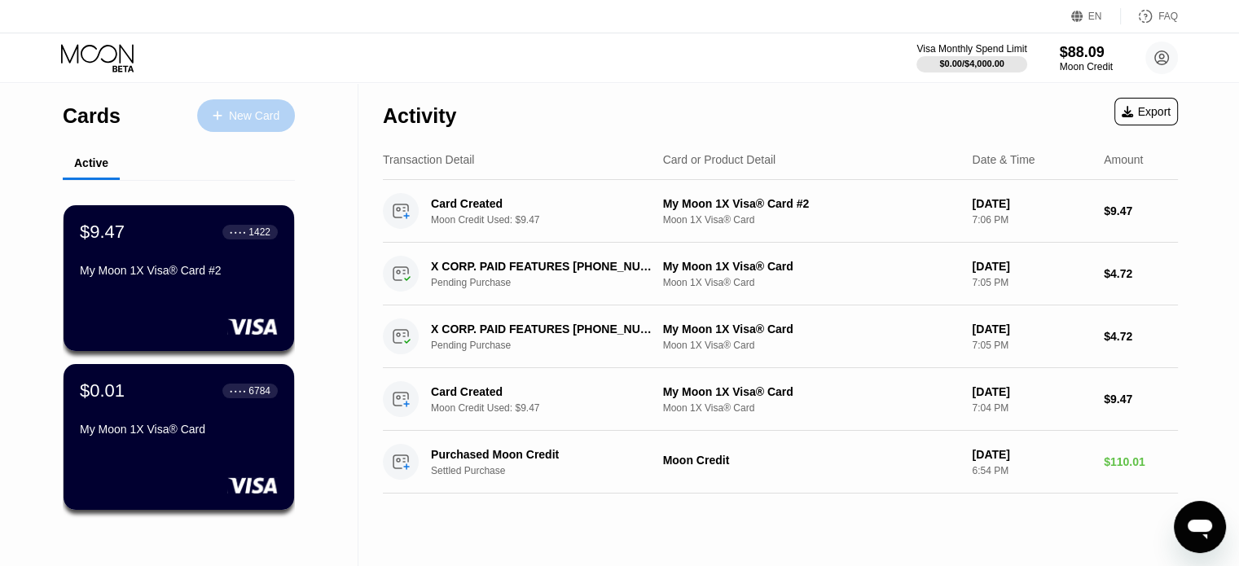
click at [250, 114] on div "New Card" at bounding box center [254, 116] width 51 height 14
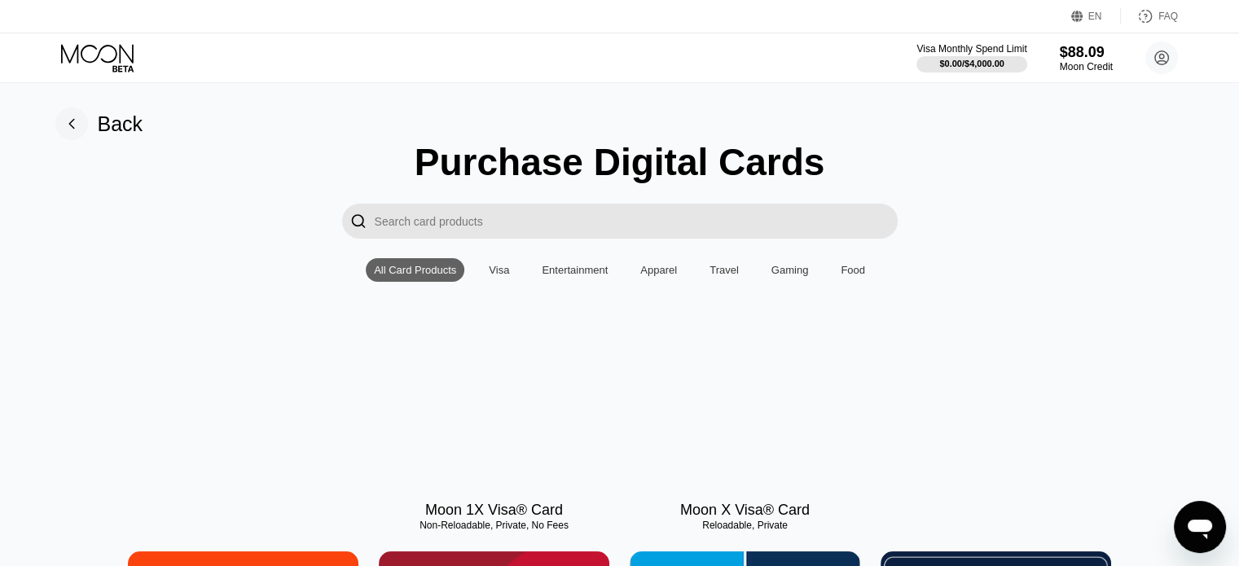
click at [486, 385] on div at bounding box center [494, 416] width 231 height 146
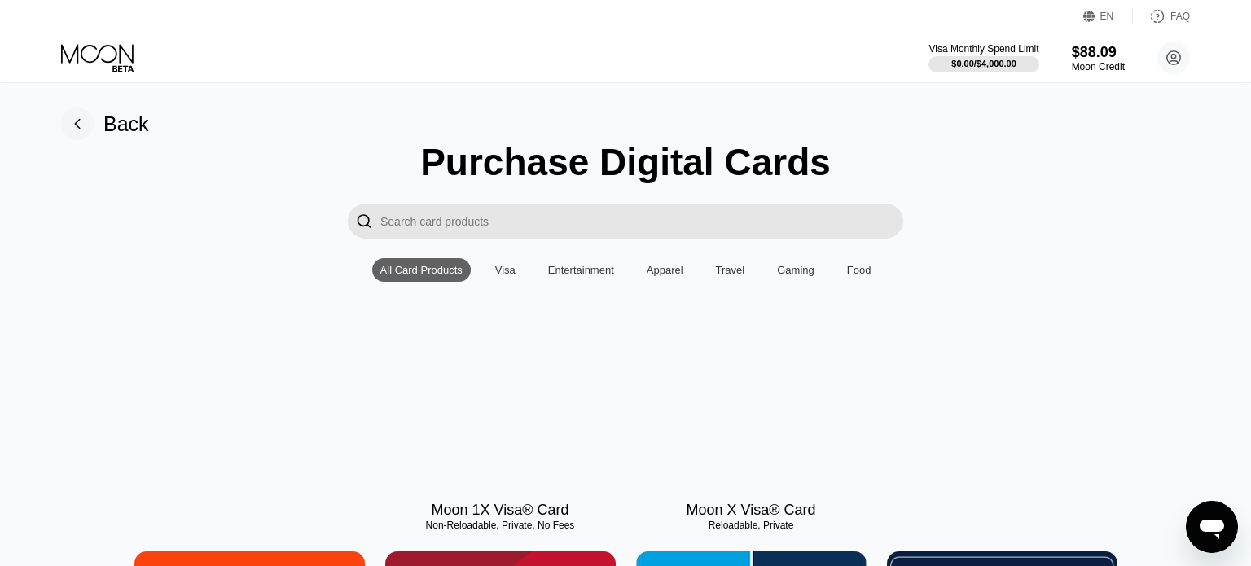
click at [486, 385] on div "Settings  Profile  Rewards  Limits  Moon Credit  Verification  API Moon C…" at bounding box center [625, 283] width 1251 height 566
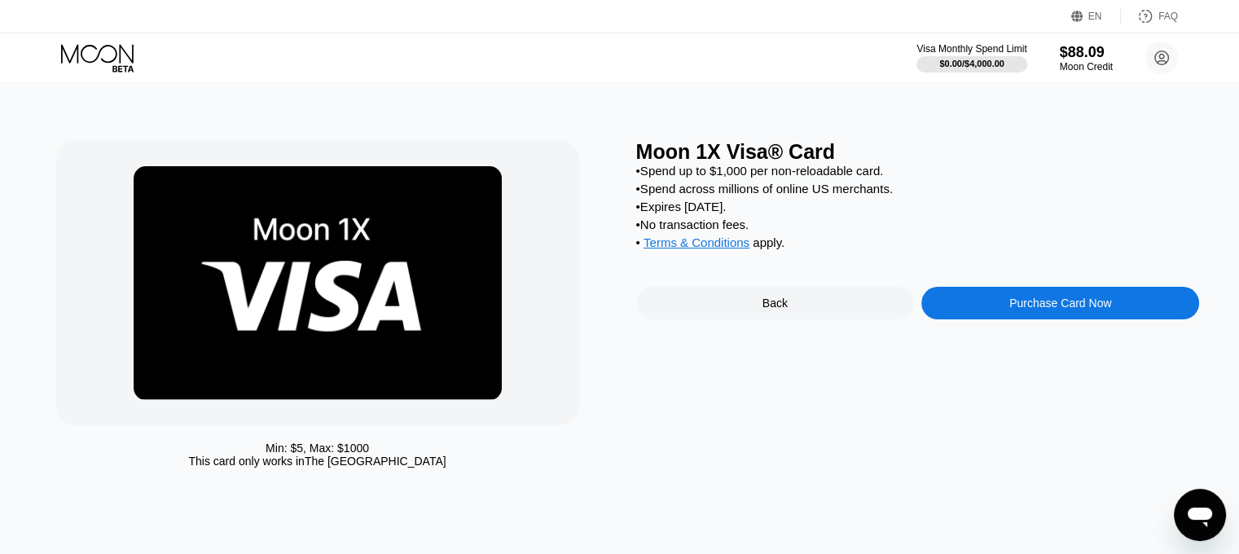
click at [971, 335] on div "Moon 1X Visa® Card • Spend up to $1,000 per non-reloadable card. • Spend across…" at bounding box center [918, 308] width 564 height 336
click at [975, 319] on div "Purchase Card Now" at bounding box center [1060, 303] width 278 height 33
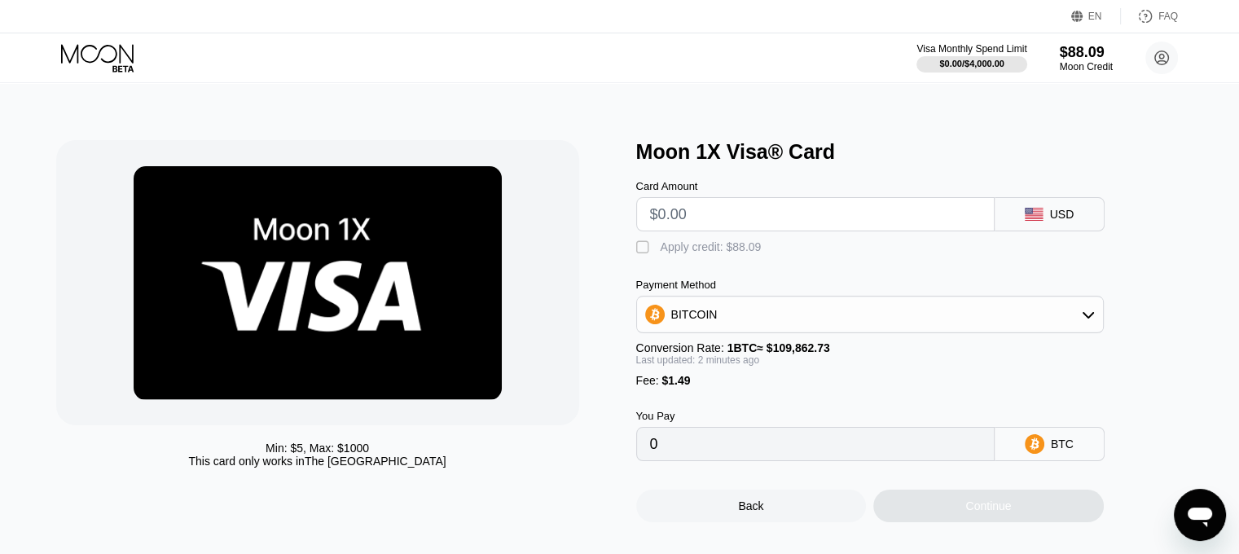
click at [786, 222] on input "text" at bounding box center [815, 214] width 331 height 33
type input "$9."
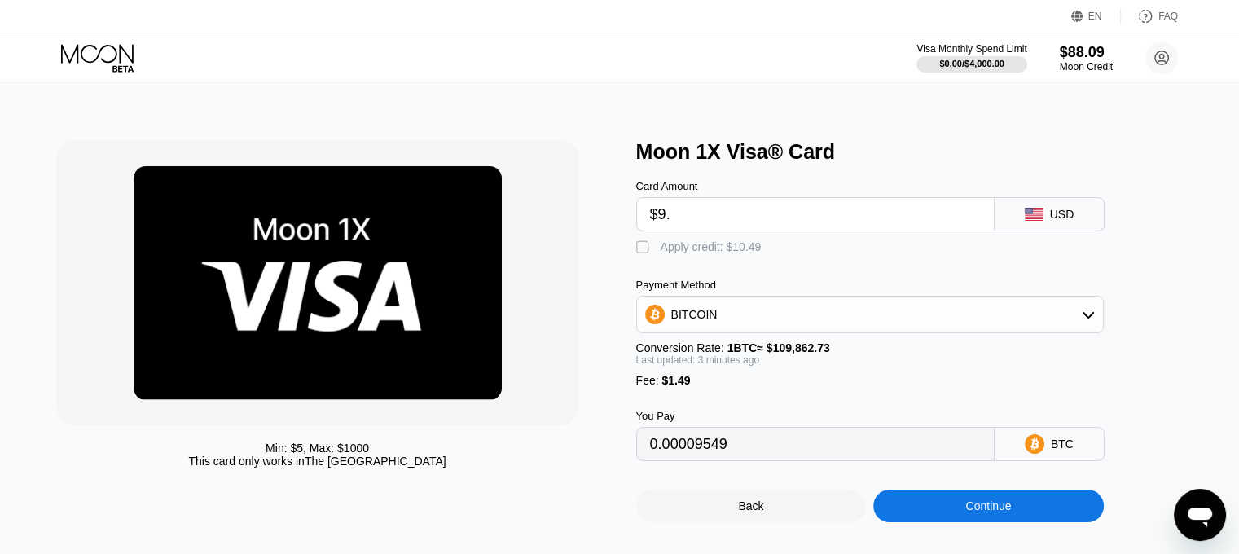
type input "0.00009549"
type input "$9.45"
type input "0.00009958"
type input "$9.47"
type input "0.00009977"
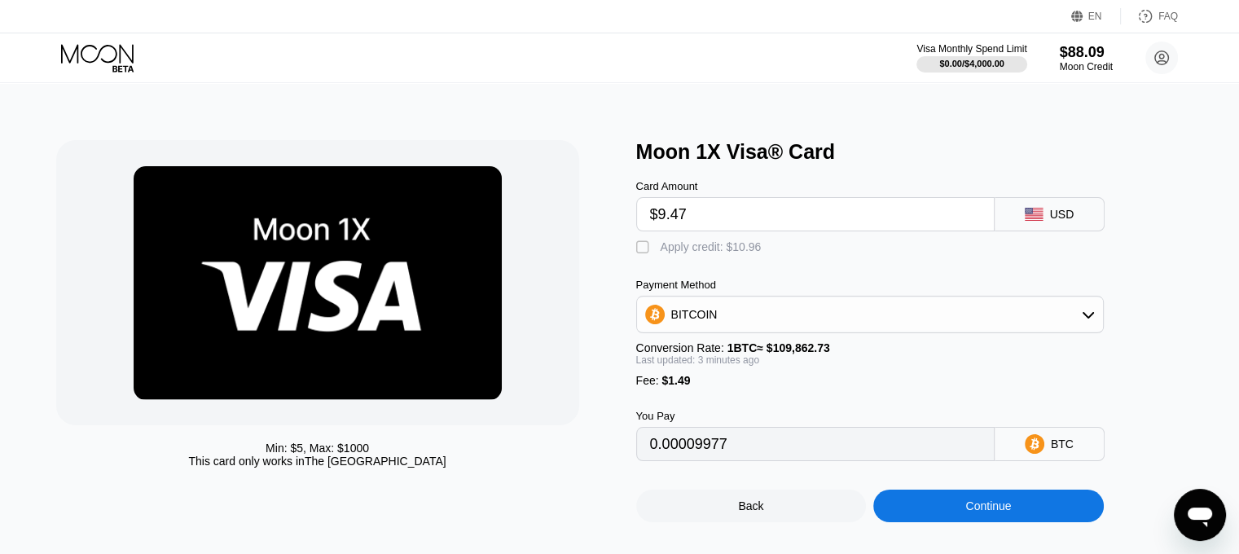
type input "$9.47"
click at [730, 247] on div "Apply credit: $10.96" at bounding box center [711, 246] width 101 height 13
type input "0"
click at [1034, 522] on div "Continue" at bounding box center [988, 506] width 231 height 33
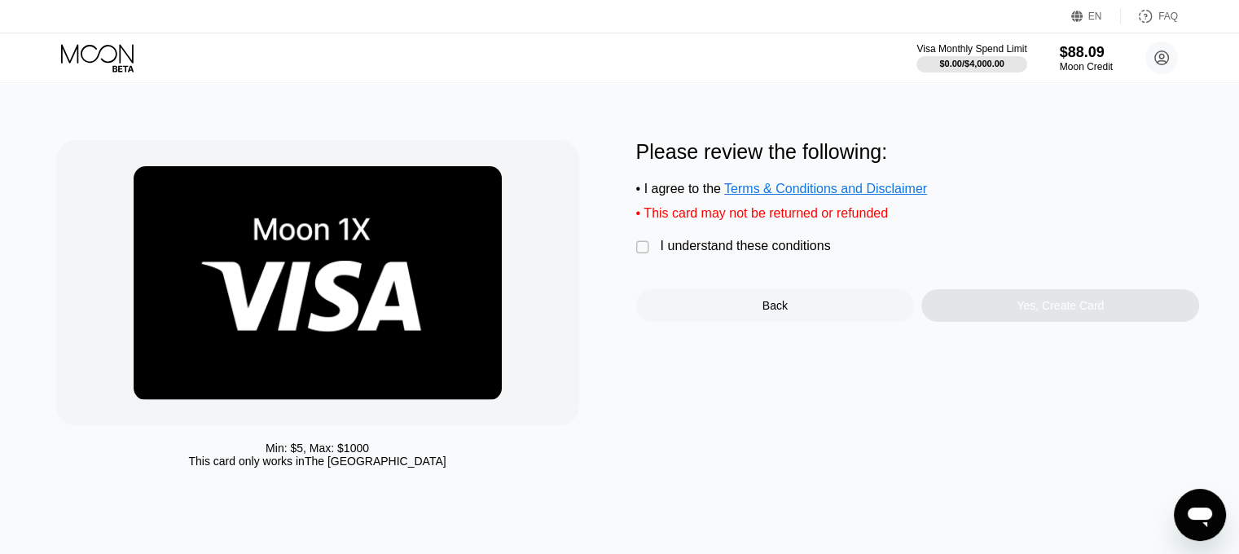
click at [694, 253] on div "I understand these conditions" at bounding box center [746, 246] width 170 height 15
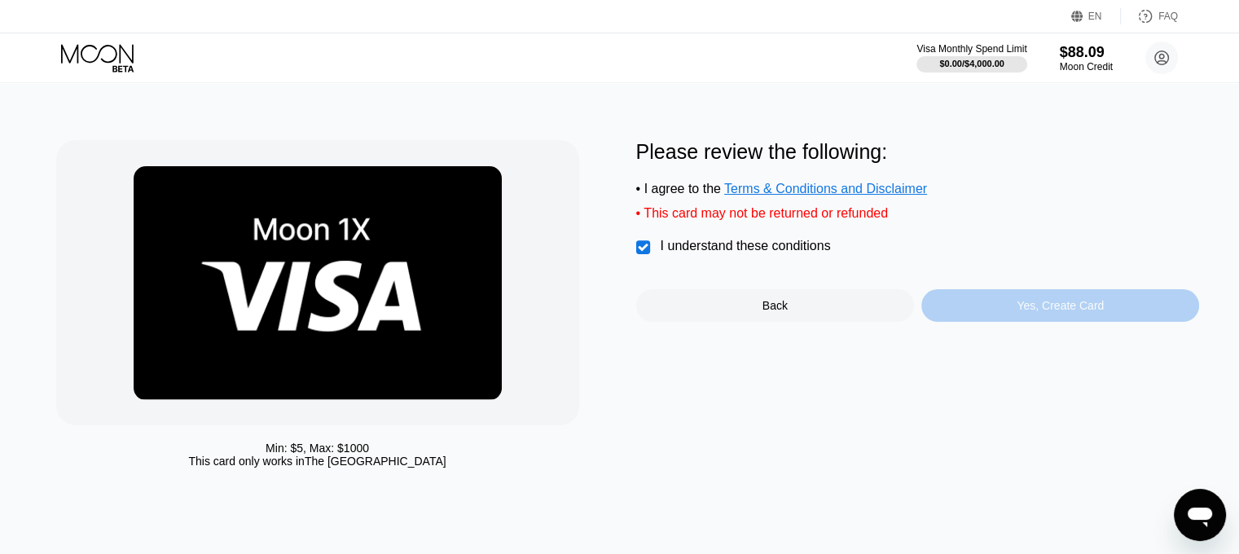
click at [1043, 312] on div "Yes, Create Card" at bounding box center [1060, 305] width 87 height 13
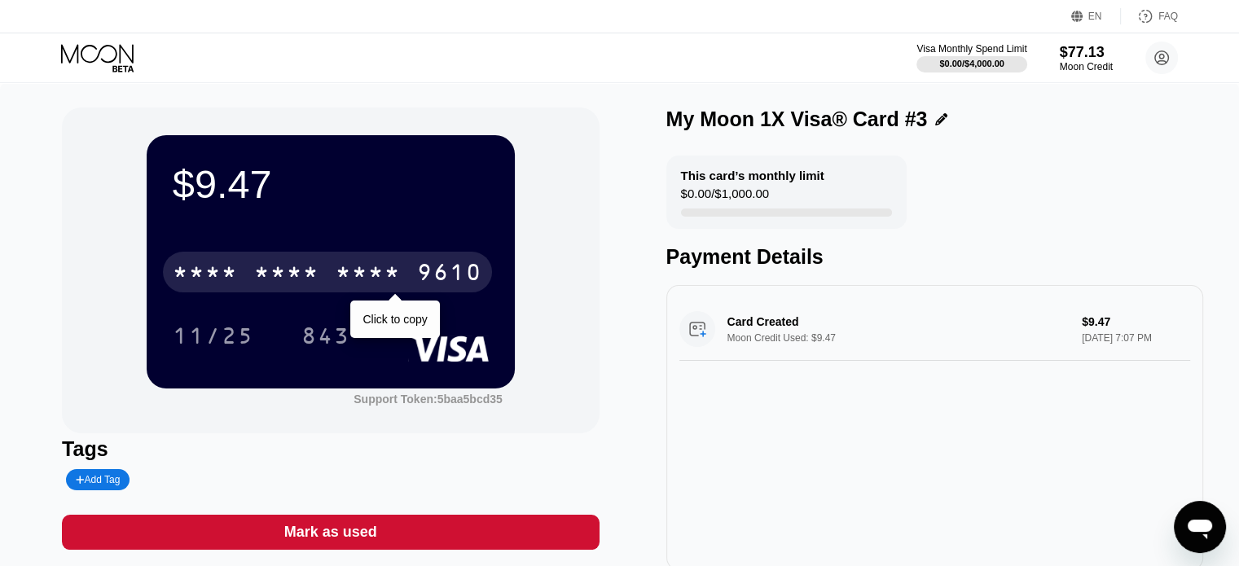
click at [388, 286] on div "* * * *" at bounding box center [368, 275] width 65 height 26
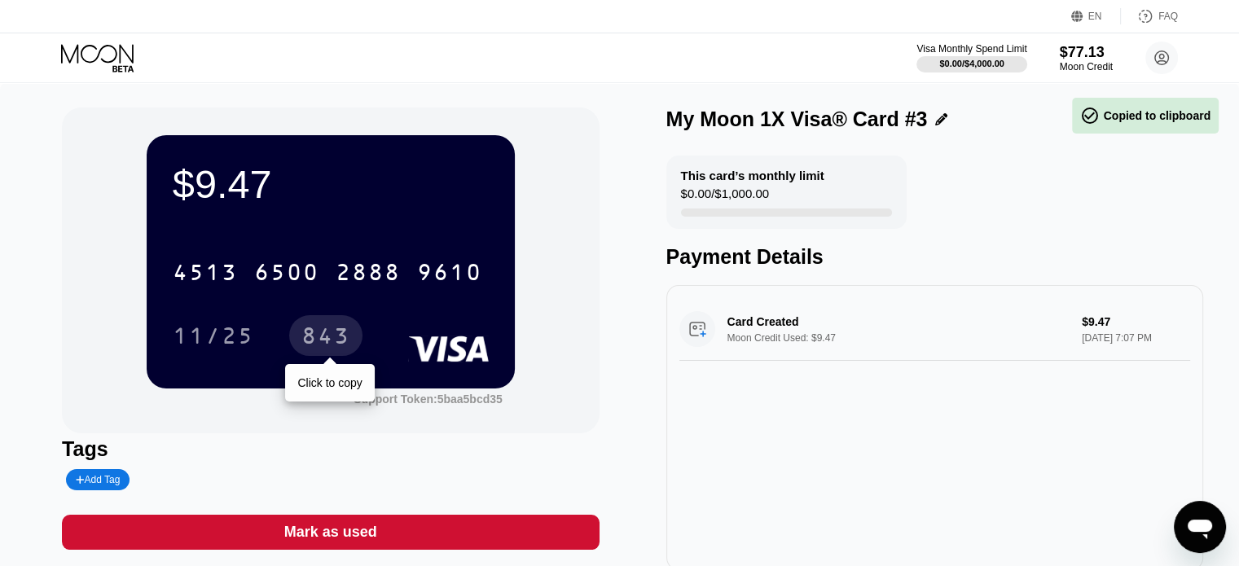
click at [306, 347] on div "843" at bounding box center [325, 338] width 49 height 26
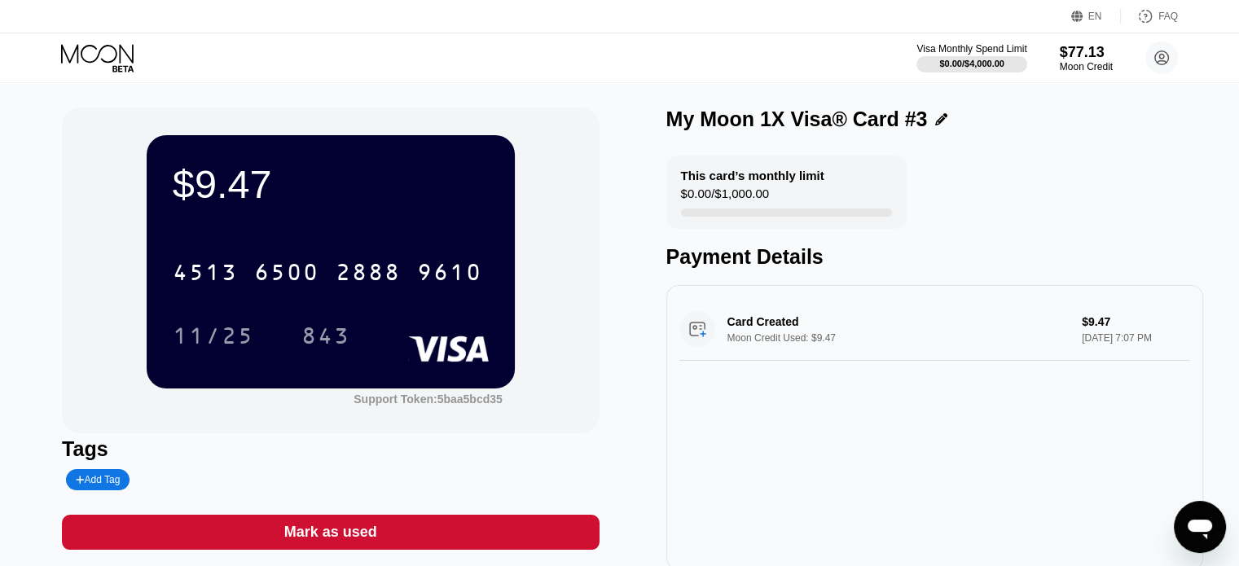
click at [129, 68] on icon at bounding box center [122, 68] width 21 height 7
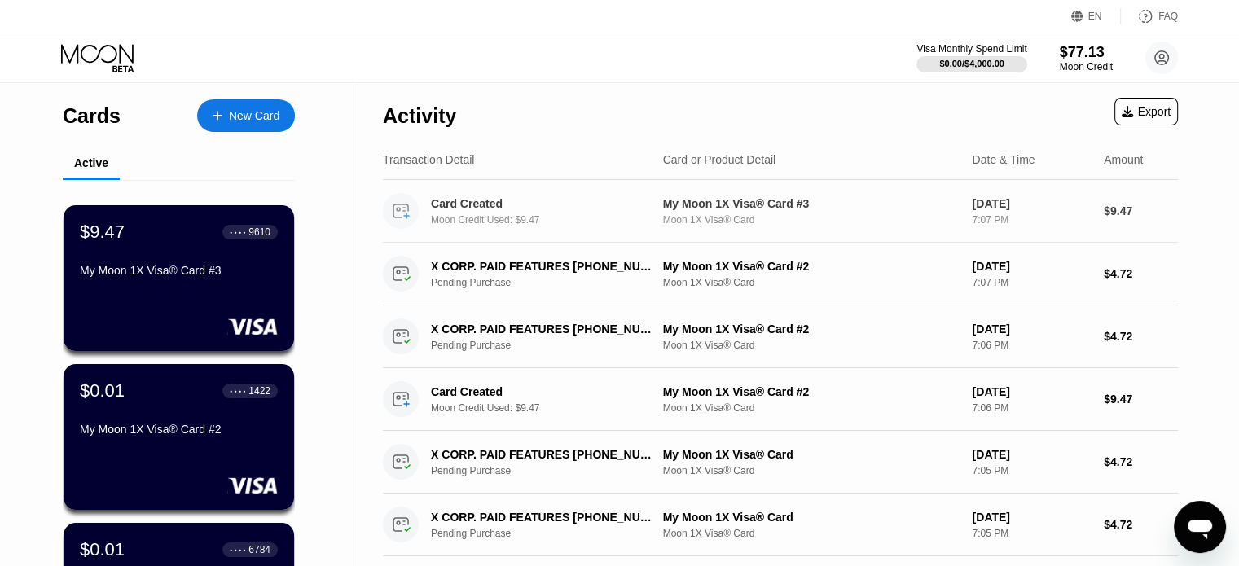
scroll to position [244, 0]
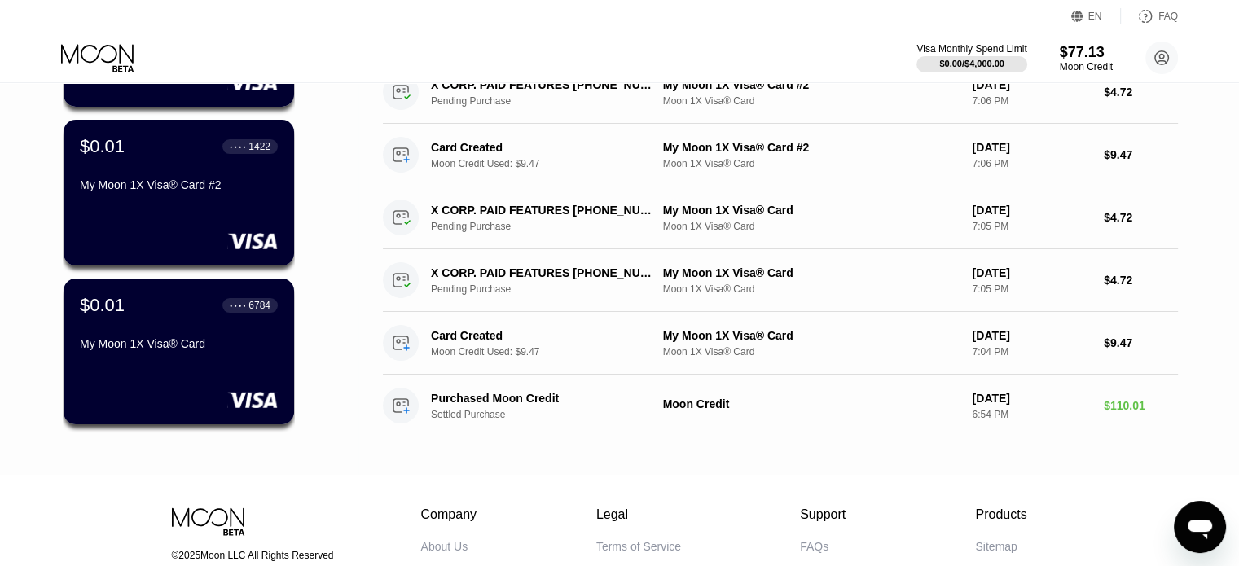
click at [1008, 28] on div "EN Language Select an item Save FAQ" at bounding box center [619, 16] width 1239 height 33
click at [996, 44] on div "Visa Monthly Spend Limit" at bounding box center [972, 48] width 112 height 11
